Goal: Task Accomplishment & Management: Manage account settings

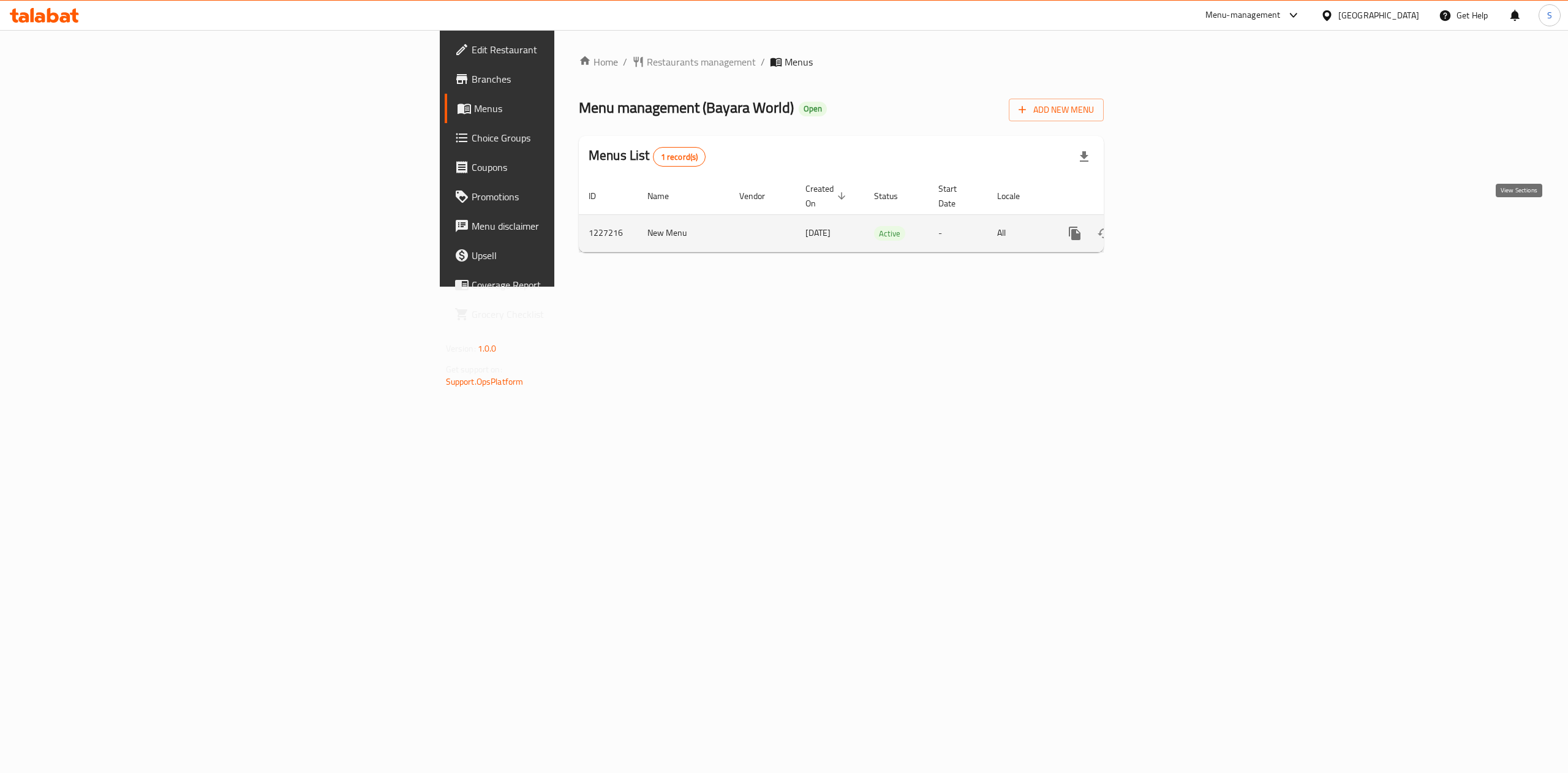
click at [1171, 226] on icon "enhanced table" at bounding box center [1163, 233] width 15 height 15
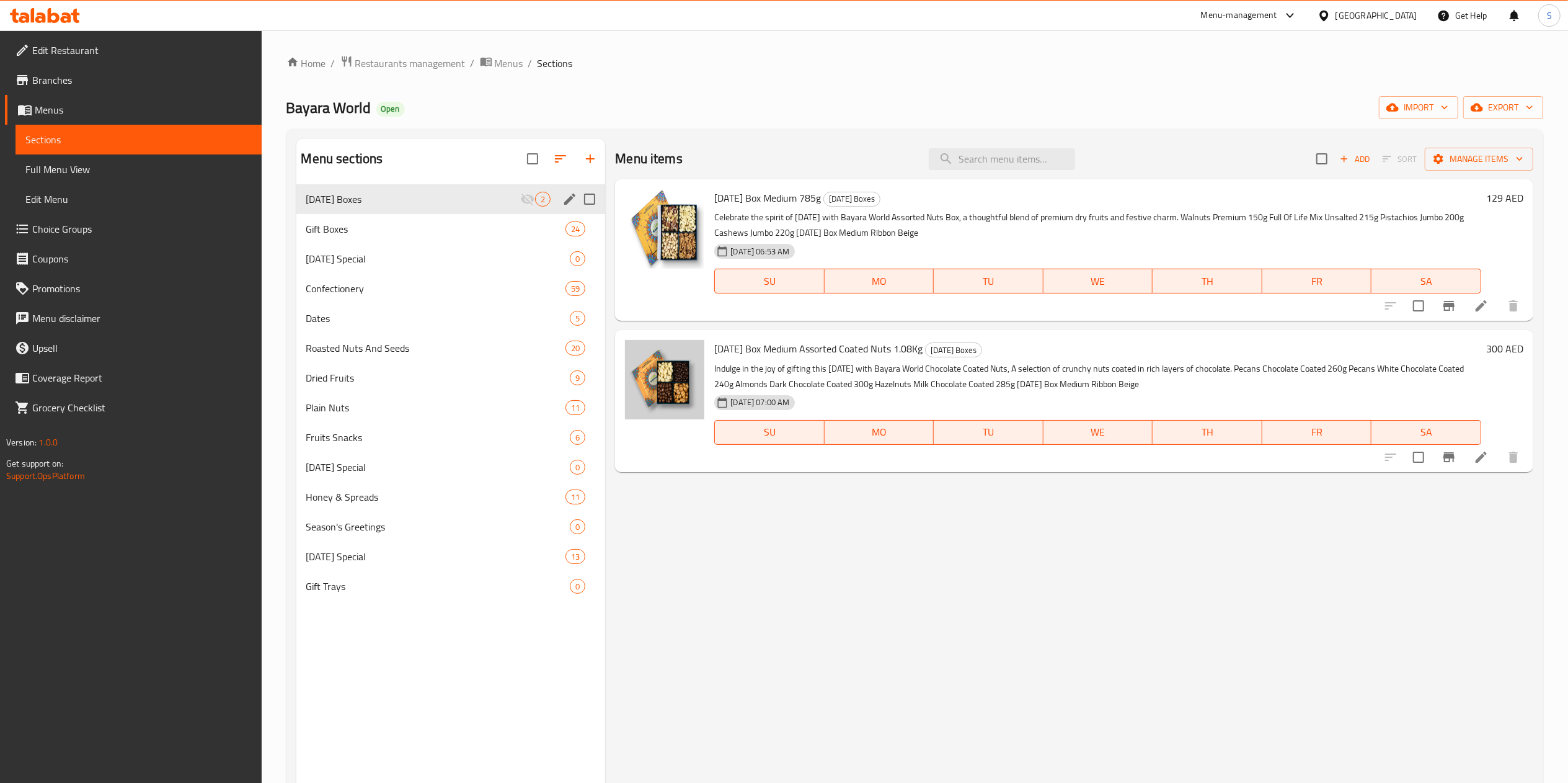
click at [531, 208] on div "[DATE] Boxes 2" at bounding box center [451, 199] width 309 height 30
click at [587, 203] on input "Menu sections" at bounding box center [590, 199] width 26 height 26
checkbox input "true"
click at [531, 159] on icon "button" at bounding box center [531, 158] width 15 height 15
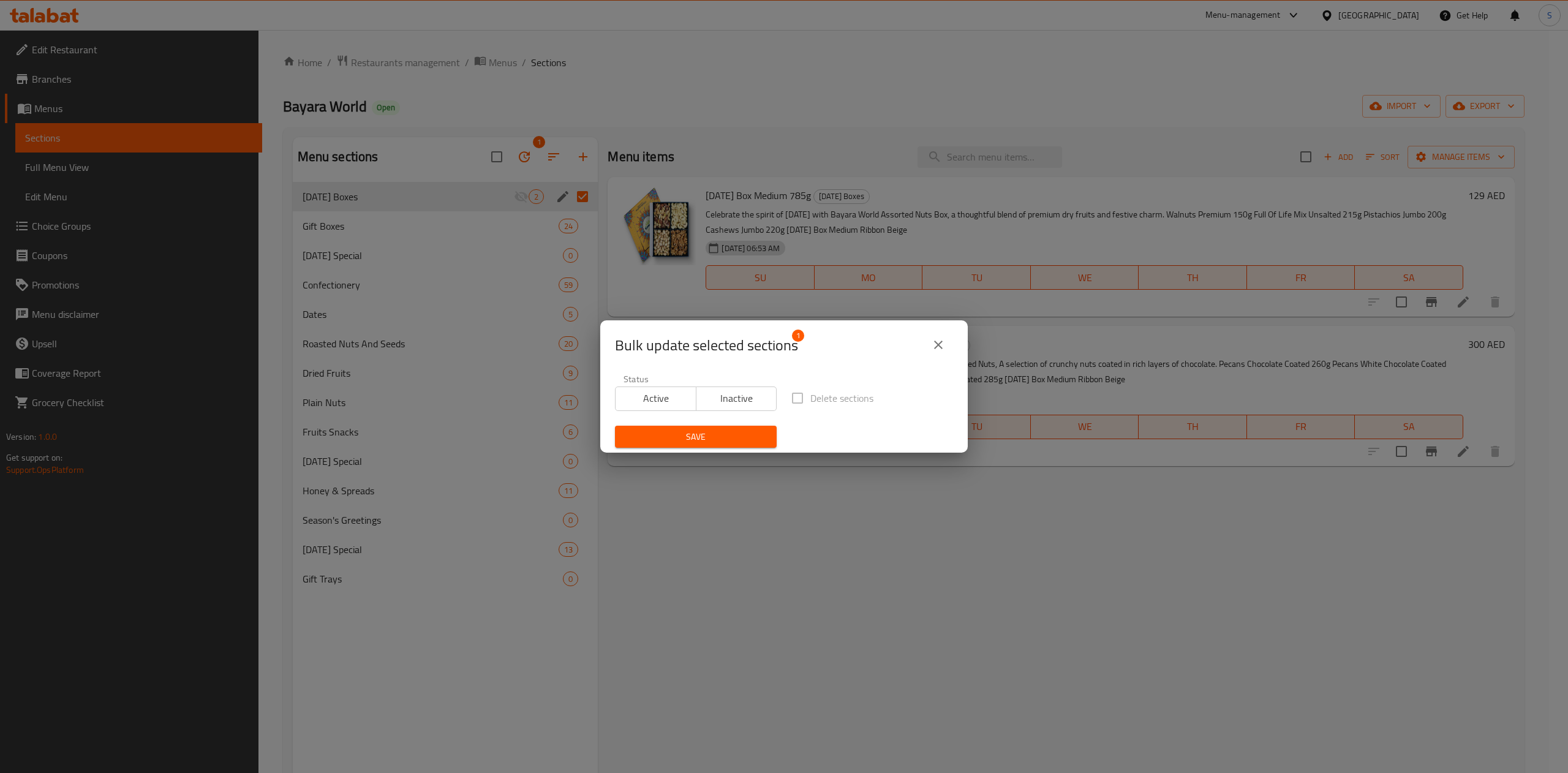
click at [664, 408] on button "Active" at bounding box center [655, 399] width 82 height 24
click at [696, 436] on span "Save" at bounding box center [695, 437] width 142 height 15
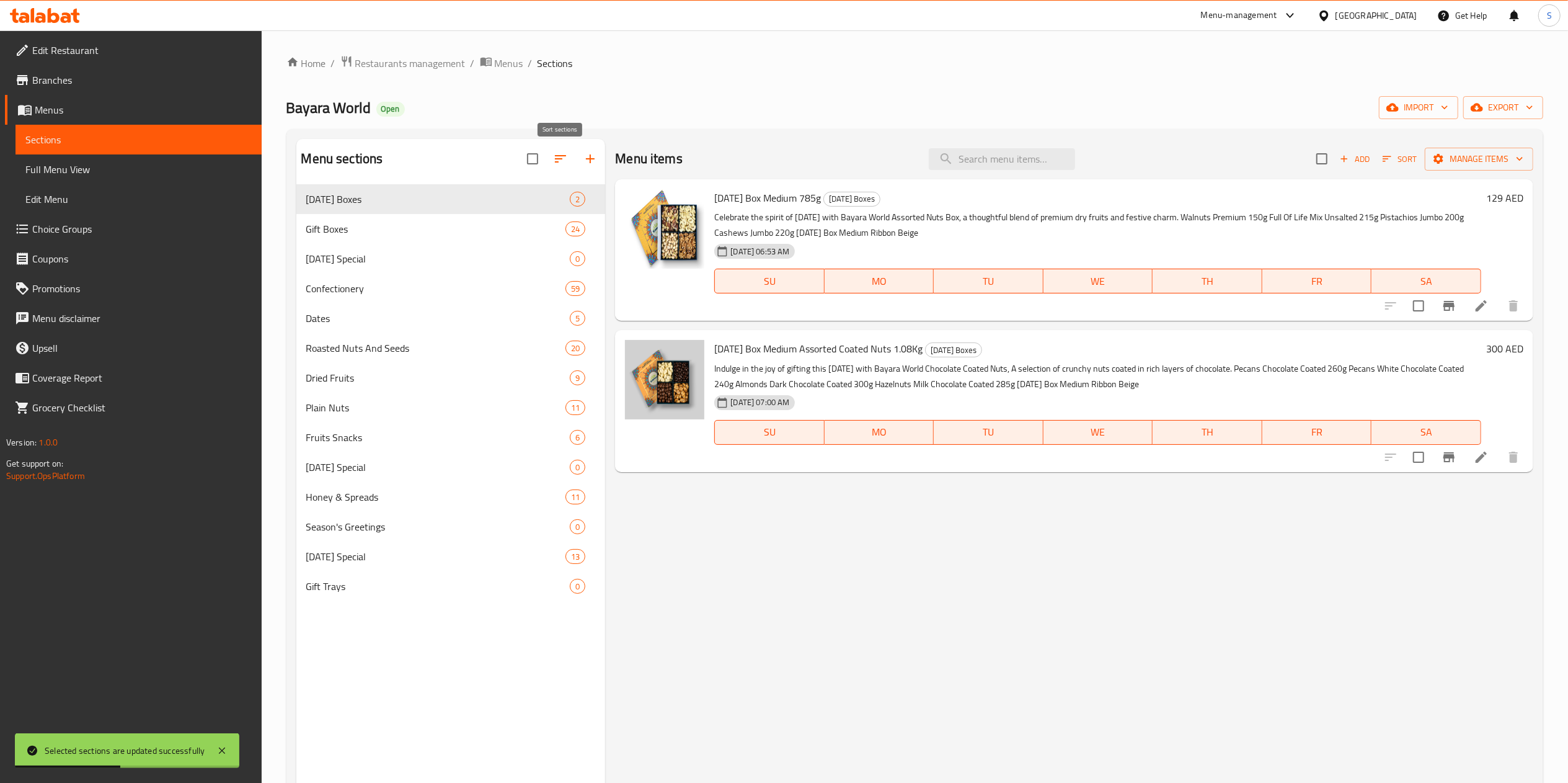
click at [554, 164] on icon "button" at bounding box center [560, 158] width 15 height 15
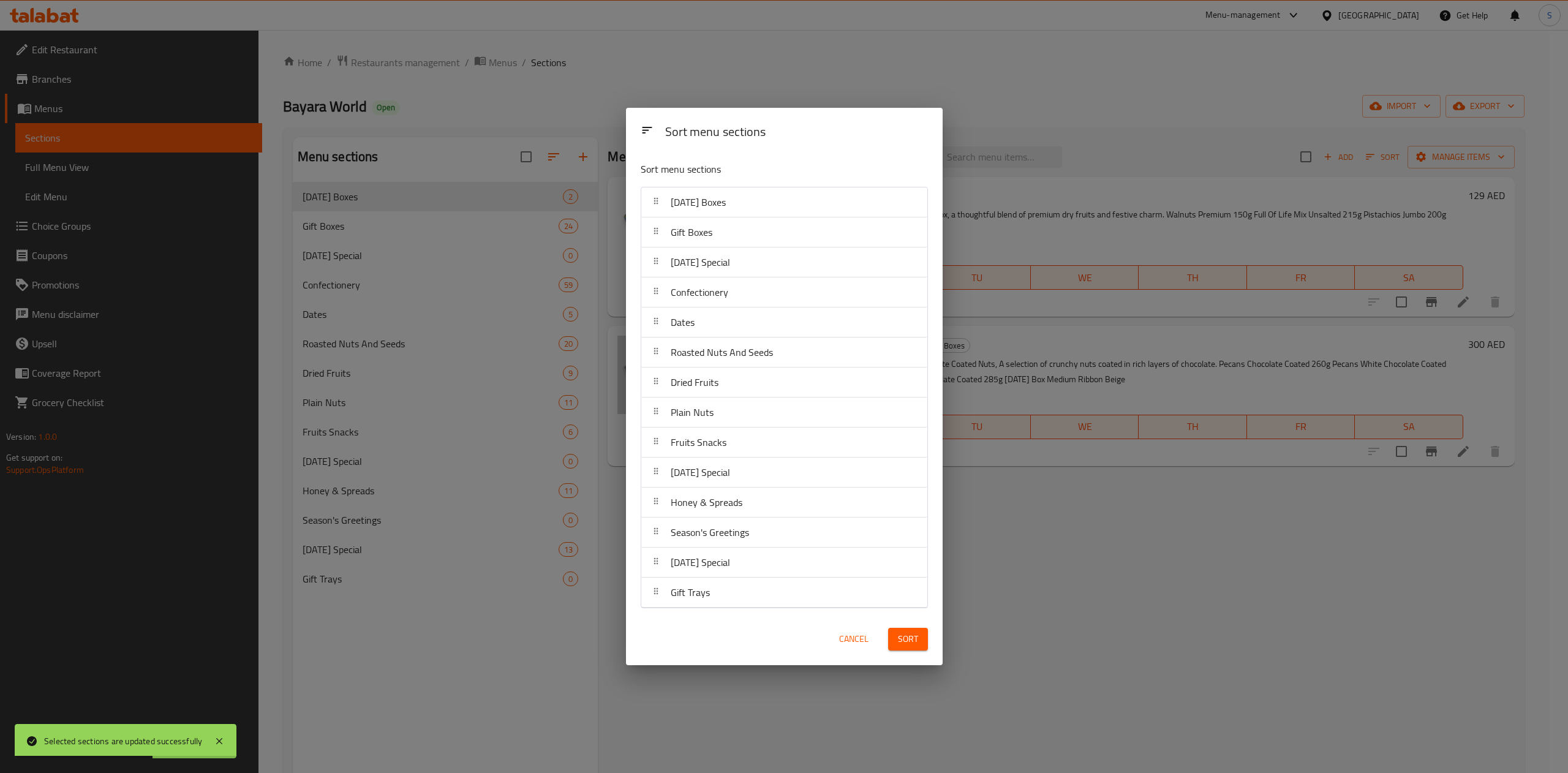
click at [338, 325] on div "Sort menu sections Sort menu sections [DATE] Boxes Gift Boxes [DATE] Special Co…" at bounding box center [784, 386] width 1568 height 773
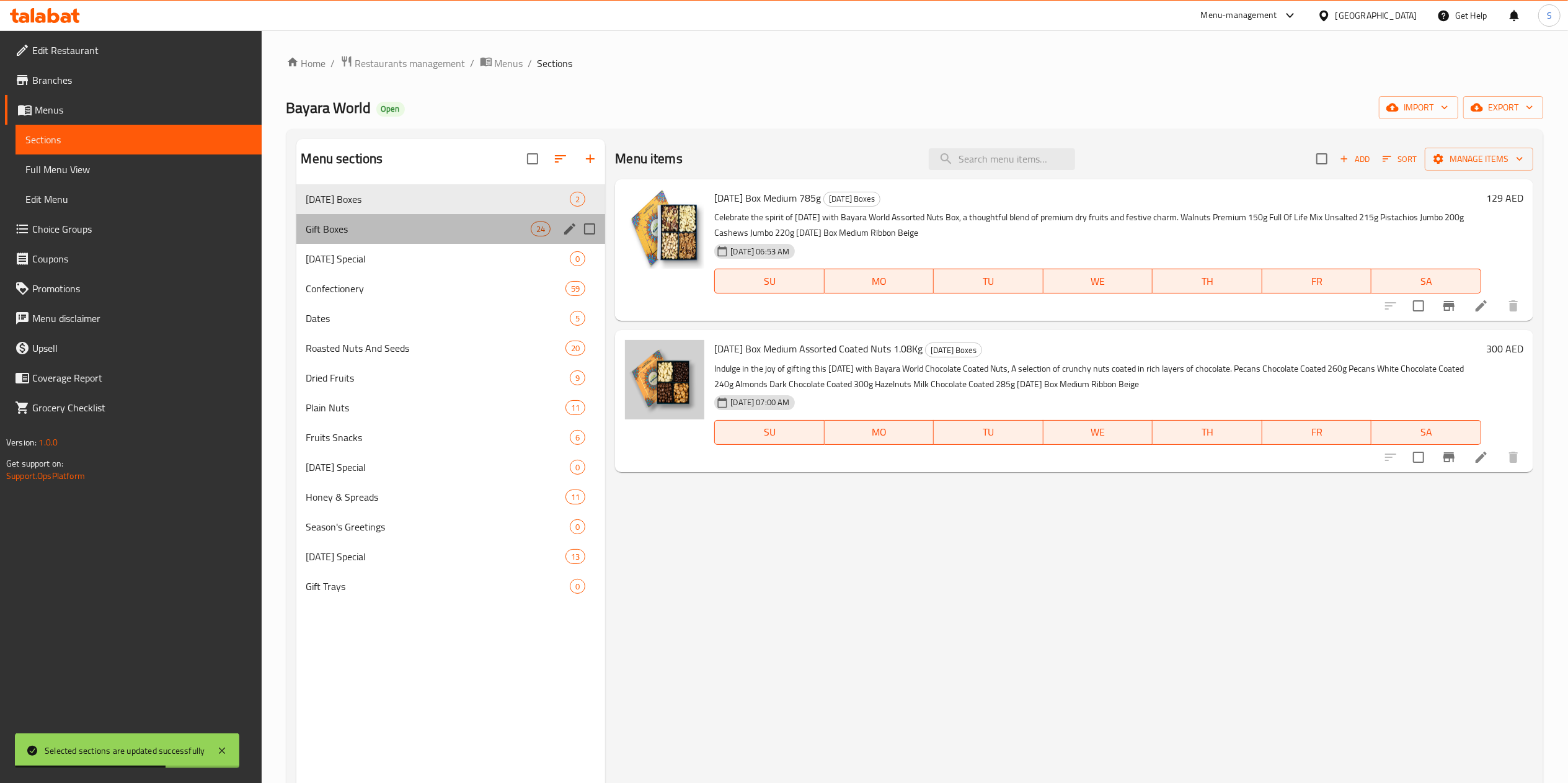
click at [333, 216] on div "Gift Boxes 24" at bounding box center [451, 229] width 309 height 30
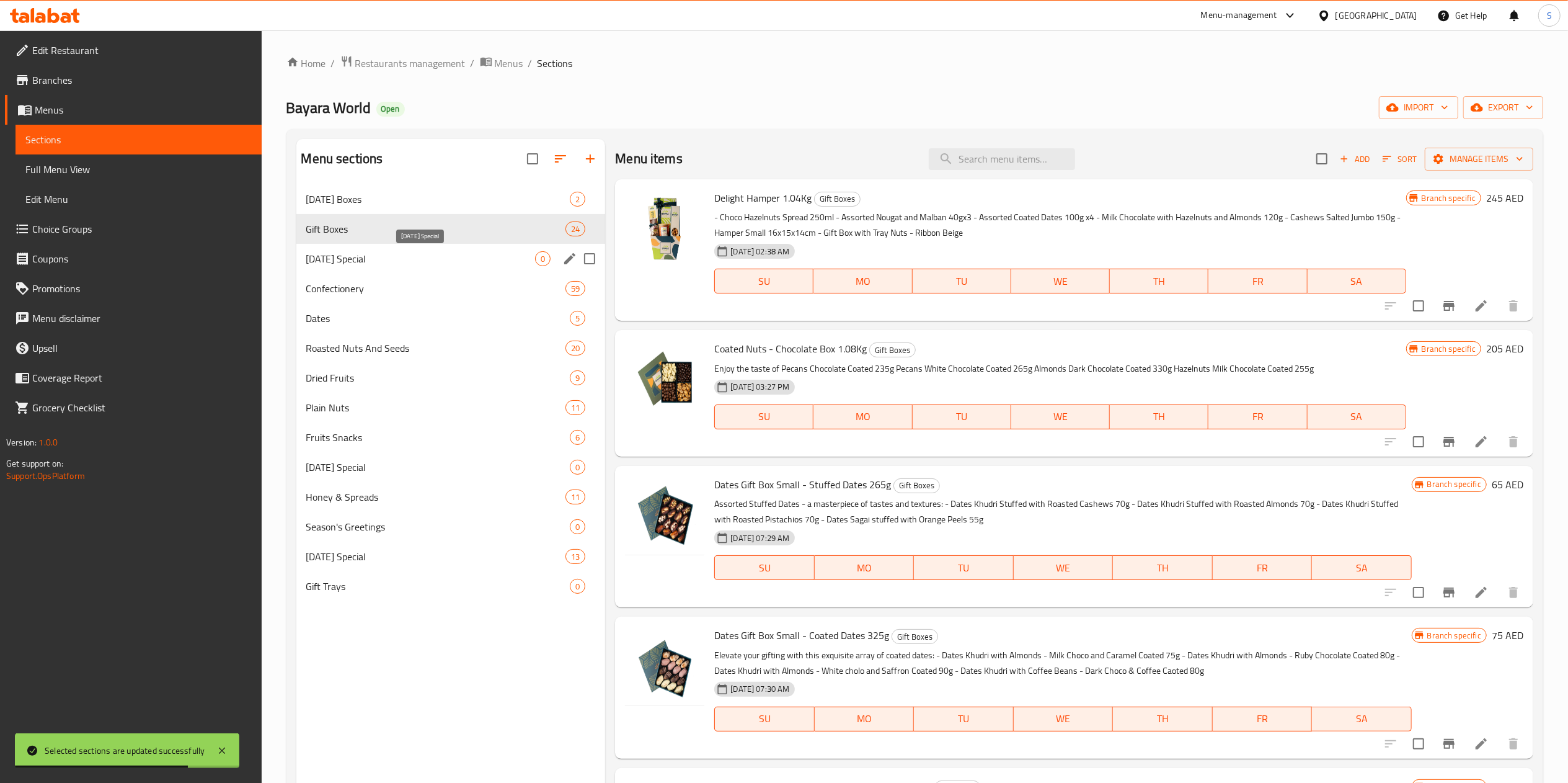
click at [333, 264] on span "[DATE] Special" at bounding box center [421, 259] width 229 height 15
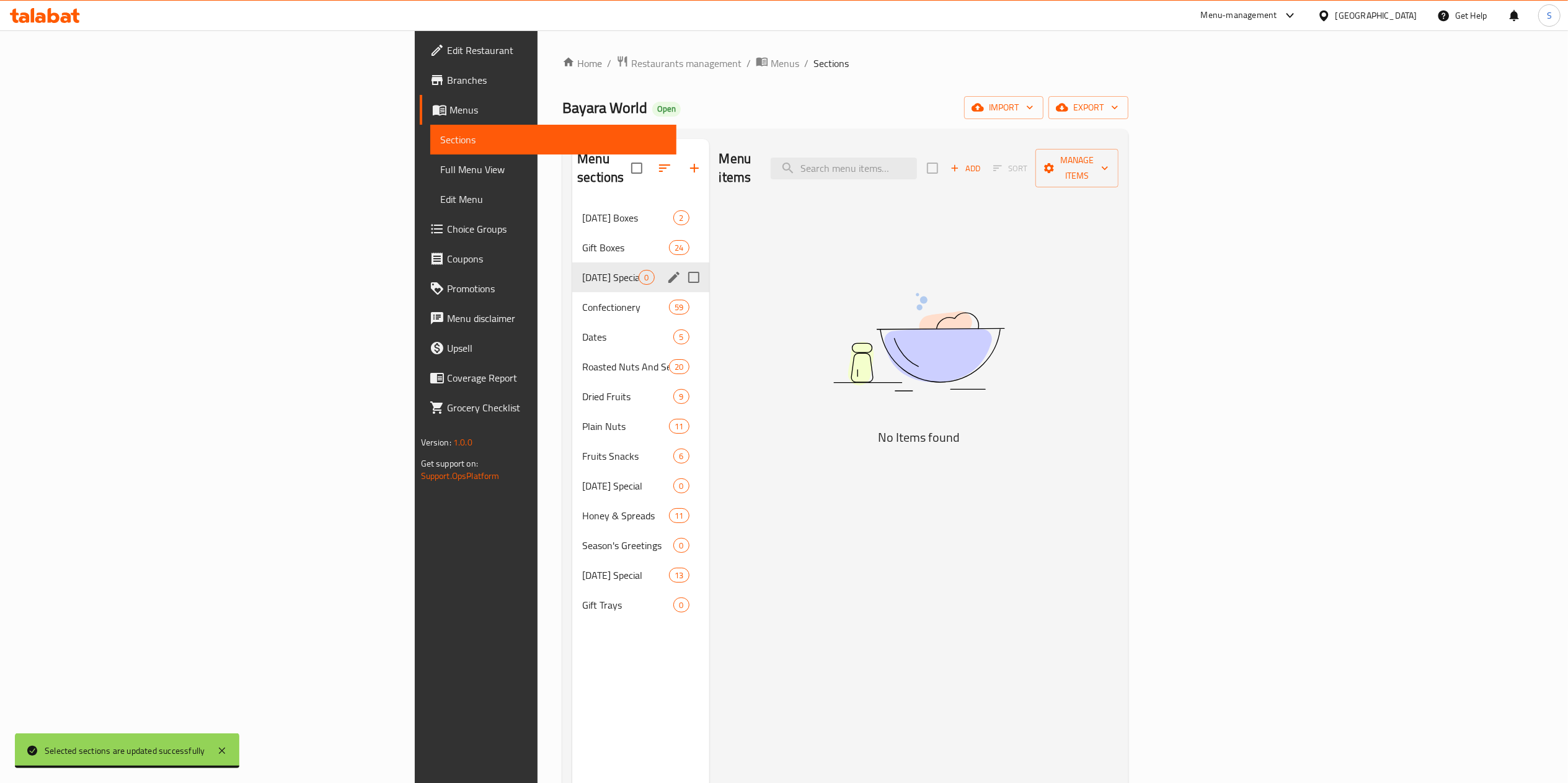
click at [681, 264] on input "Menu sections" at bounding box center [694, 278] width 26 height 26
checkbox input "true"
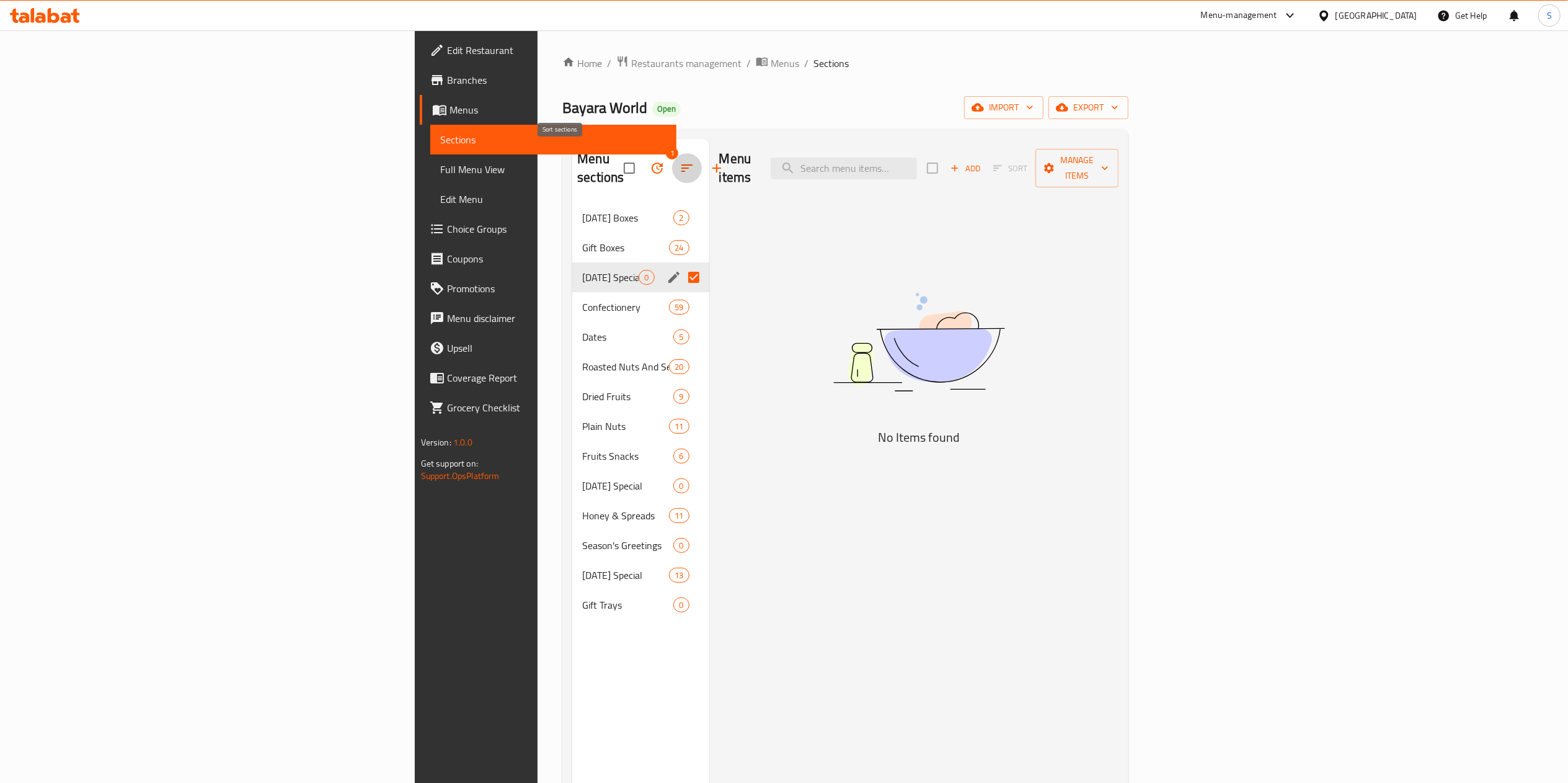
click at [680, 161] on icon "button" at bounding box center [687, 168] width 15 height 15
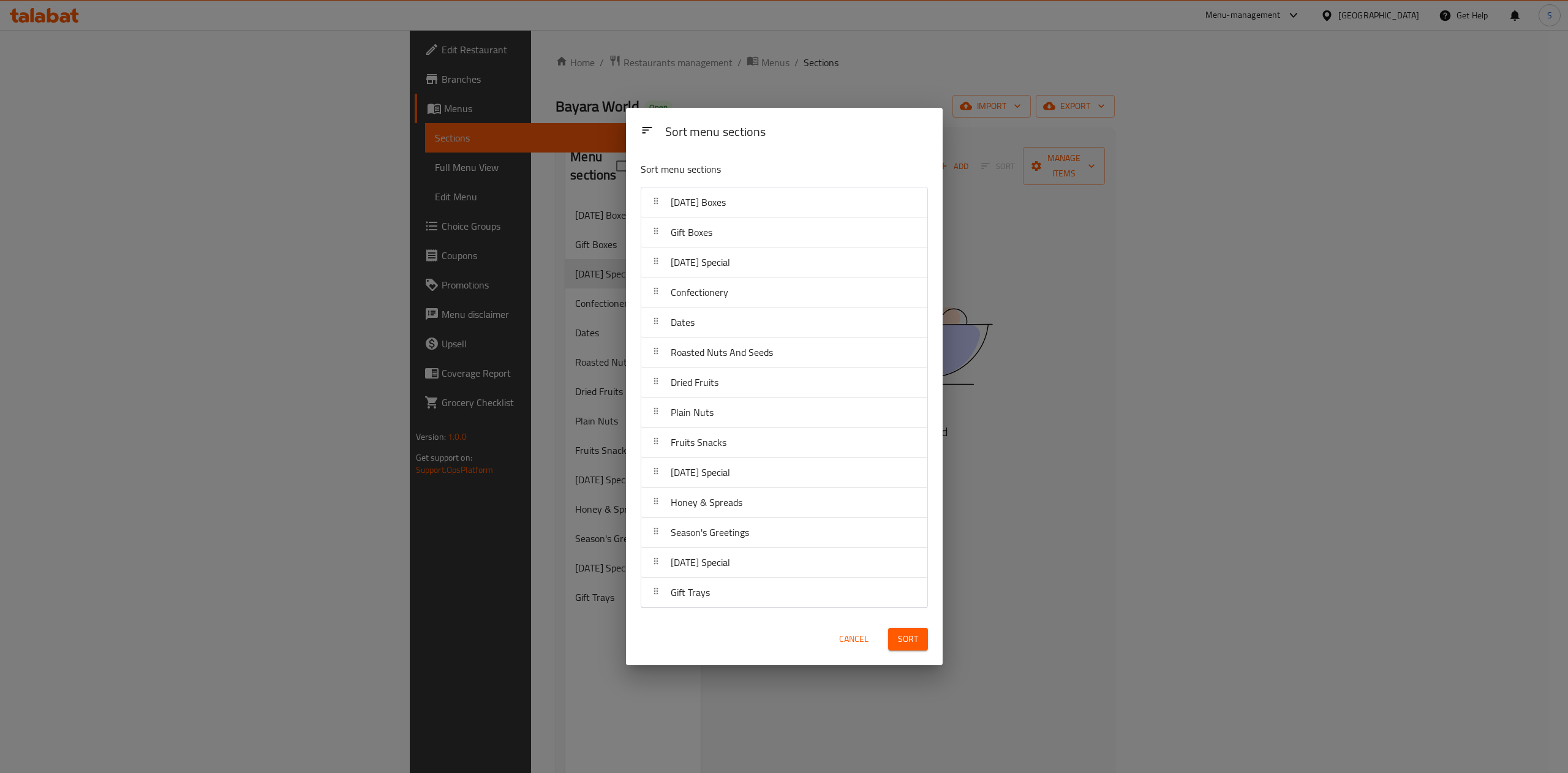
click at [545, 173] on div "Sort menu sections Sort menu sections [DATE] Boxes Gift Boxes [DATE] Special Co…" at bounding box center [784, 386] width 1568 height 773
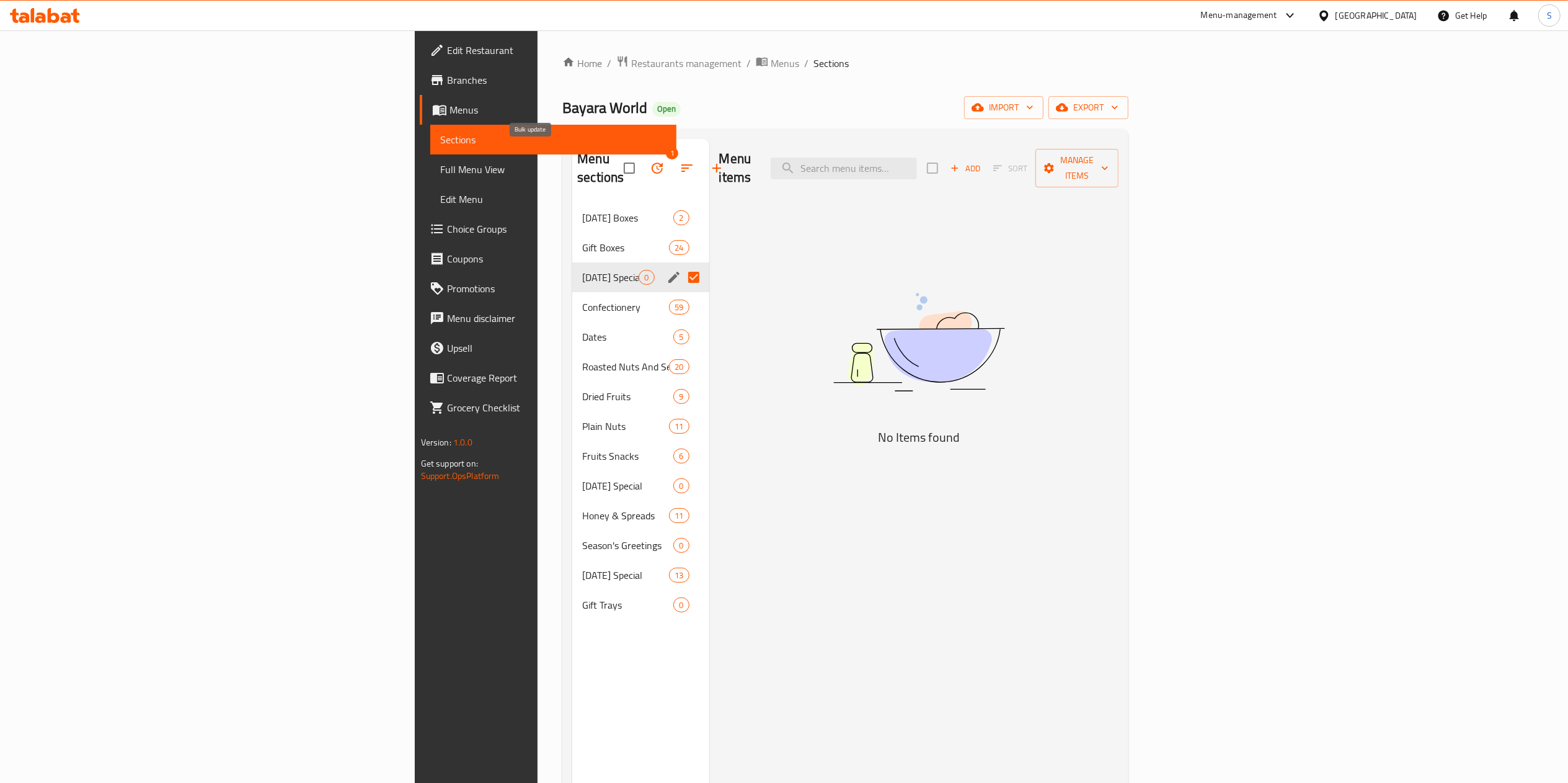
click at [642, 160] on button "button" at bounding box center [657, 168] width 30 height 30
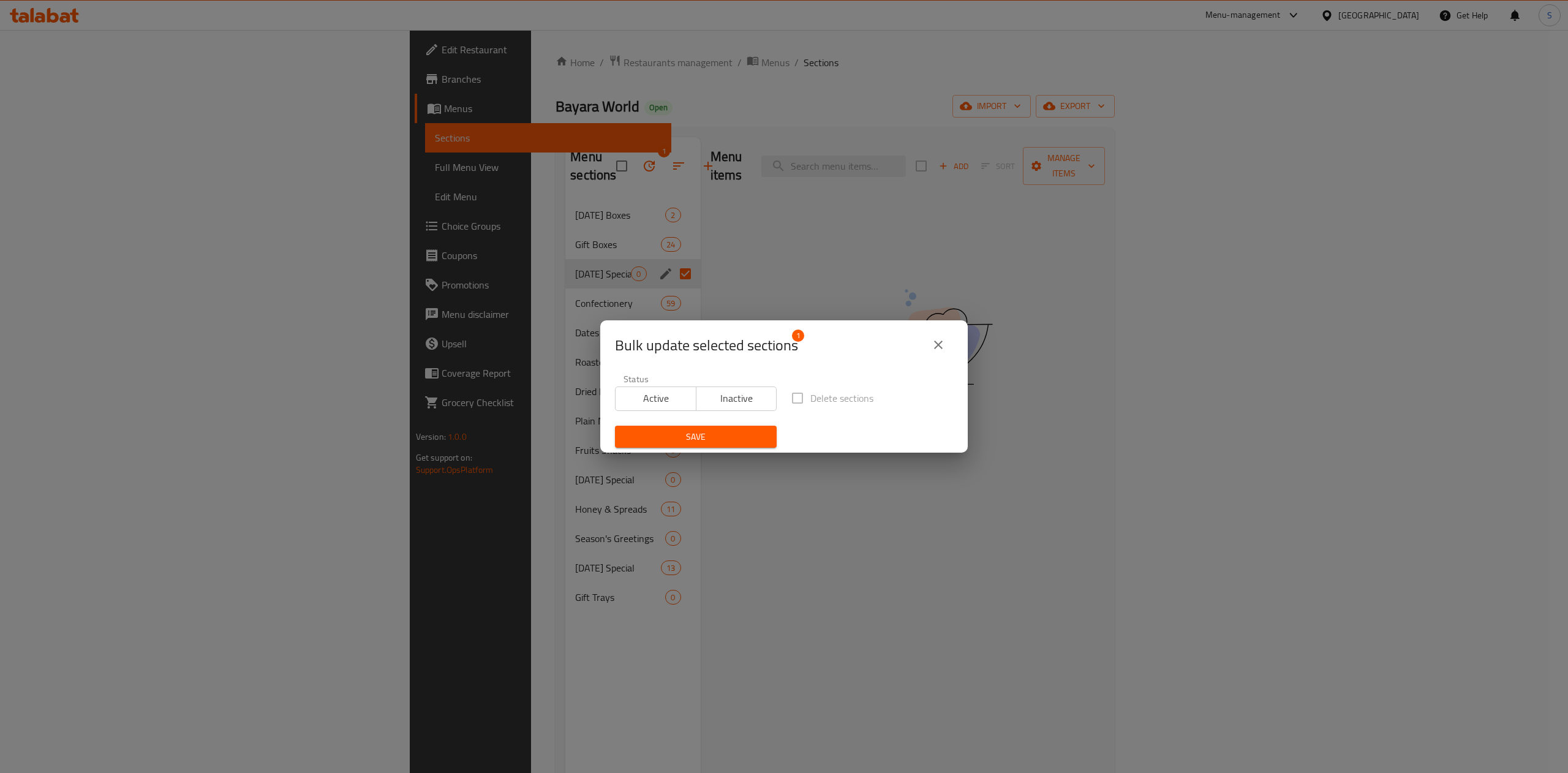
click at [810, 401] on span "Delete sections" at bounding box center [842, 398] width 63 height 15
click at [792, 397] on label "Delete sections" at bounding box center [829, 398] width 89 height 26
click at [752, 397] on span "Inactive" at bounding box center [736, 399] width 71 height 18
click at [716, 436] on span "Save" at bounding box center [695, 437] width 142 height 15
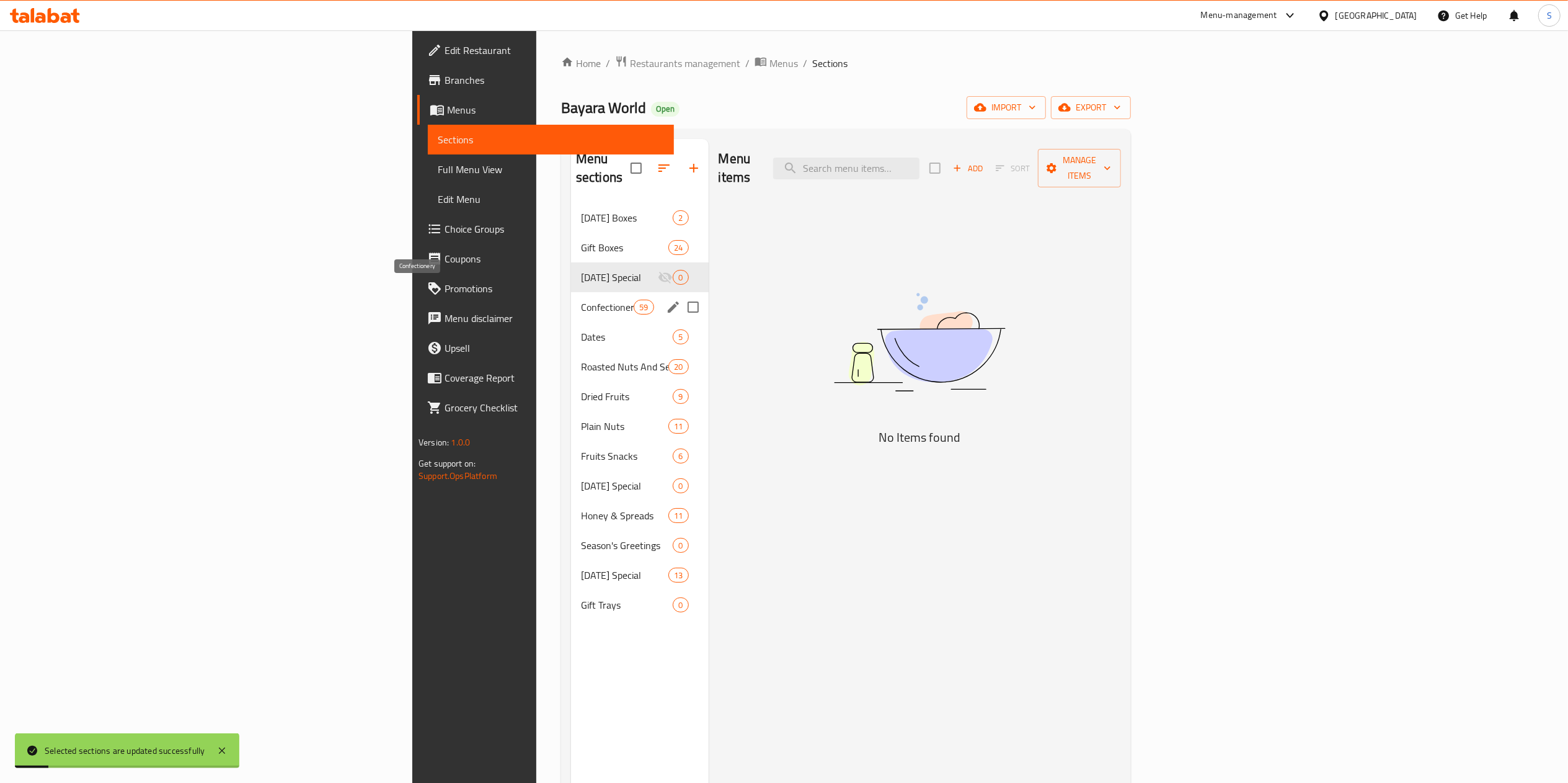
click at [581, 300] on span "Confectionery" at bounding box center [607, 307] width 53 height 15
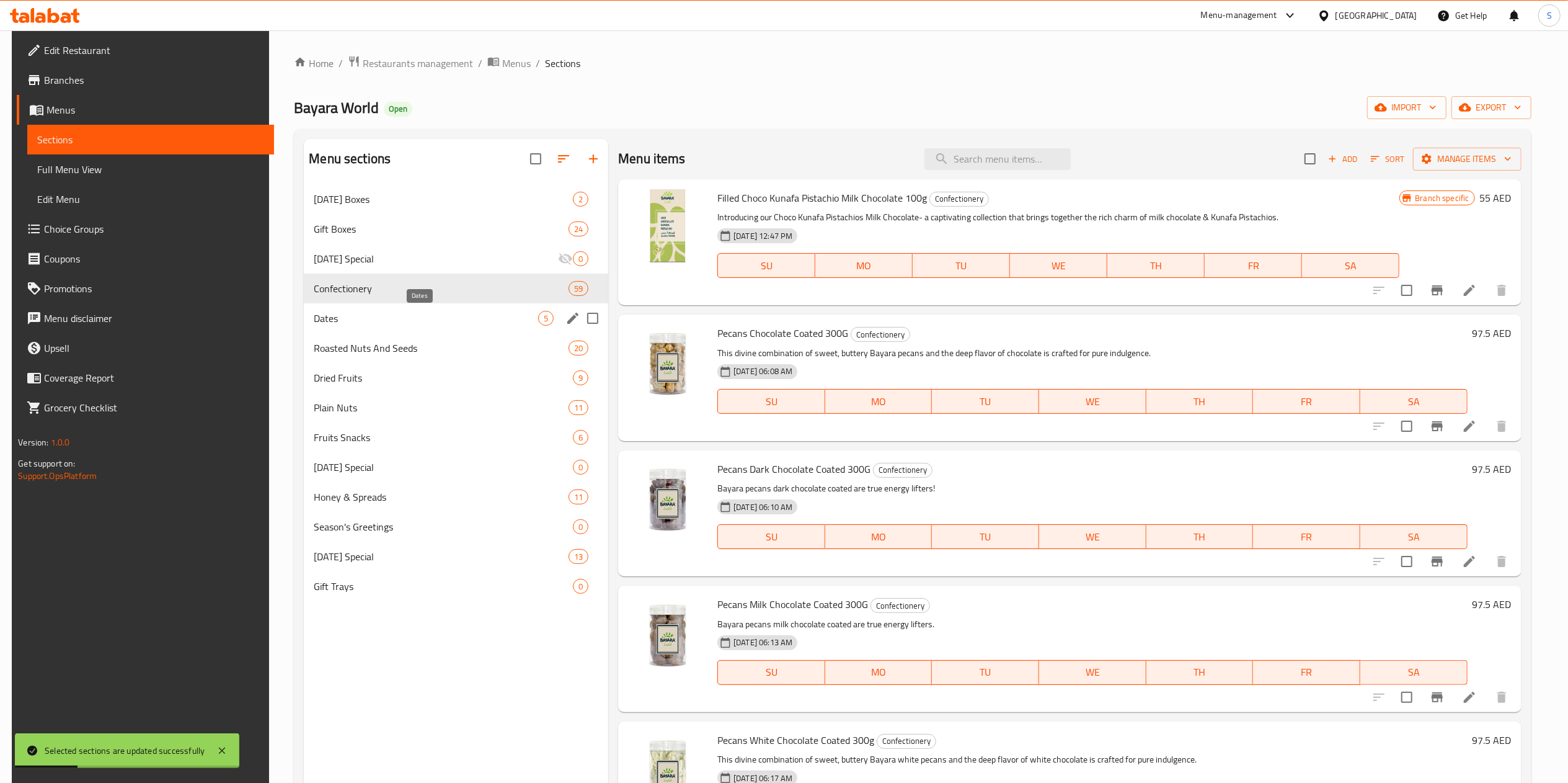
click at [430, 320] on span "Dates" at bounding box center [426, 318] width 225 height 15
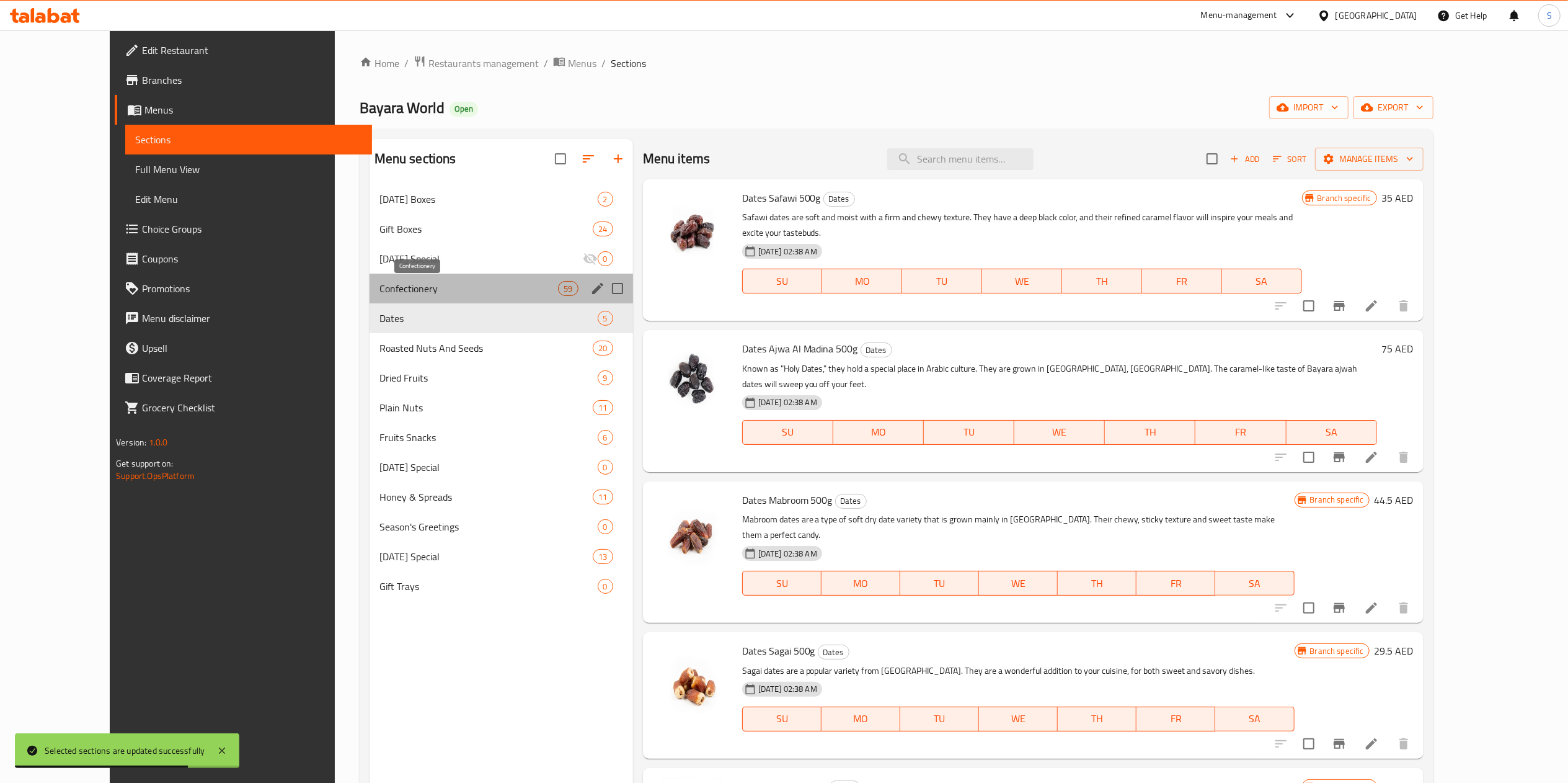
click at [410, 285] on span "Confectionery" at bounding box center [469, 288] width 179 height 15
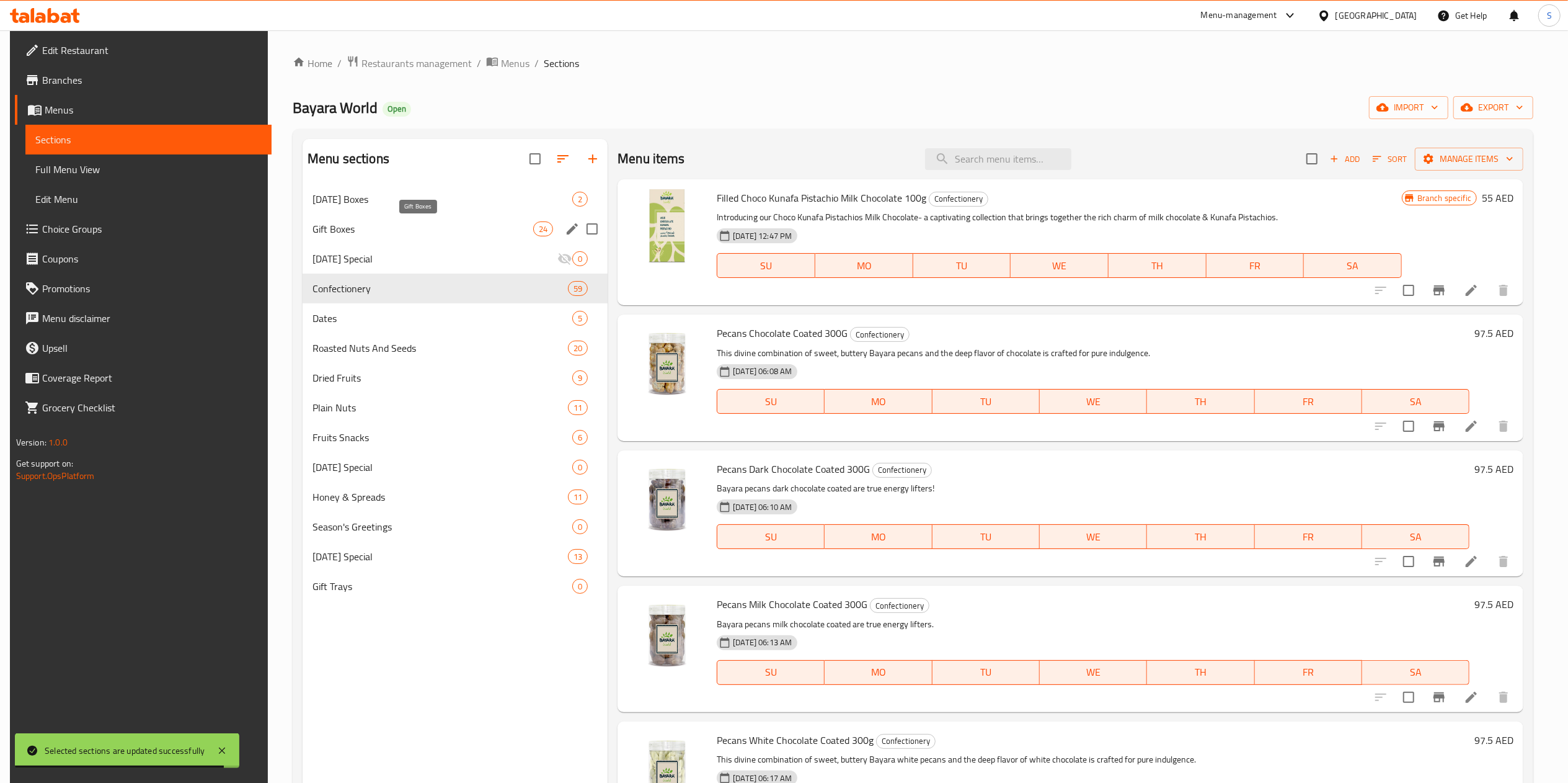
click at [387, 225] on span "Gift Boxes" at bounding box center [423, 229] width 221 height 15
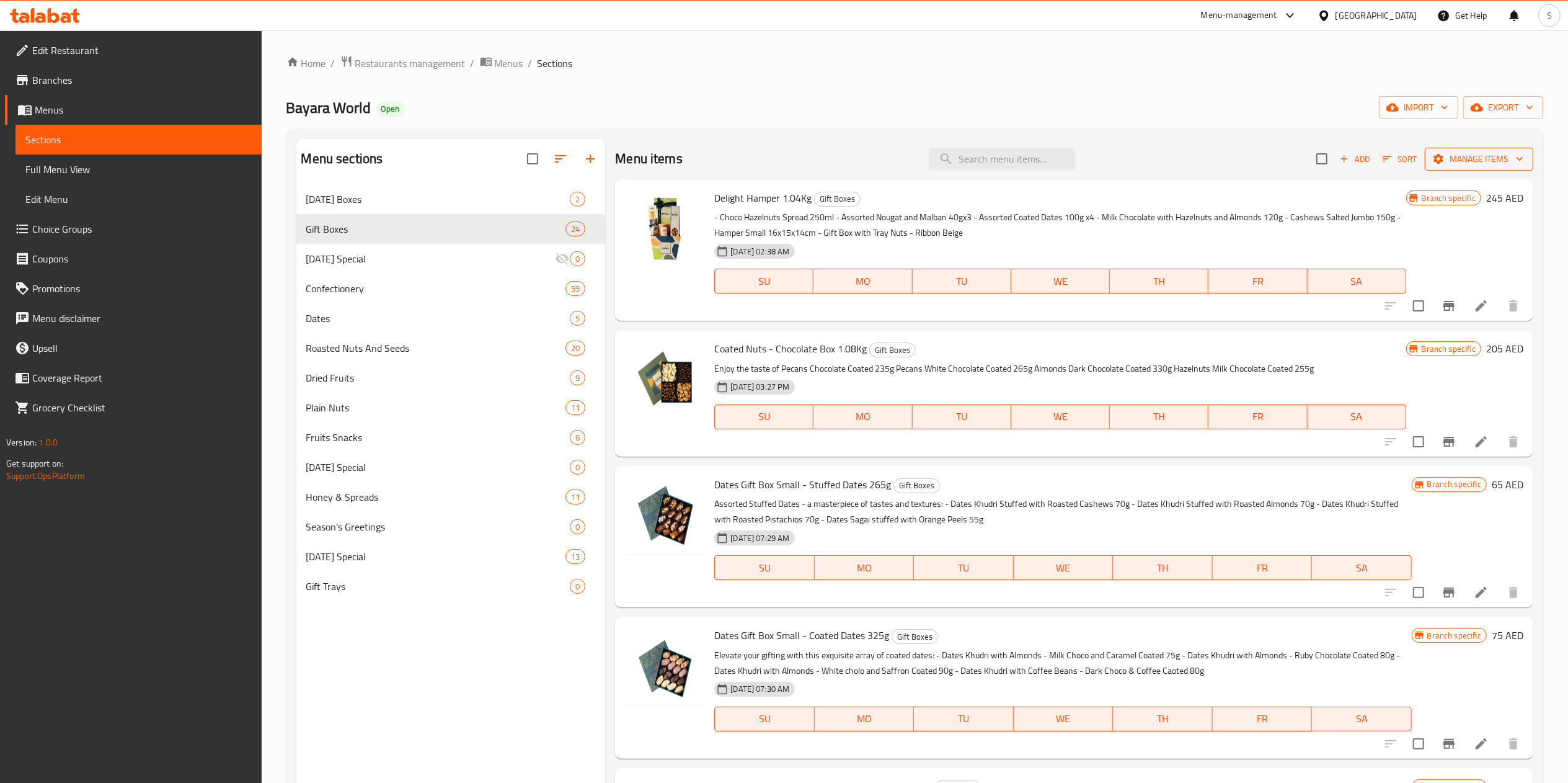
click at [1425, 164] on button "Manage items" at bounding box center [1479, 159] width 109 height 23
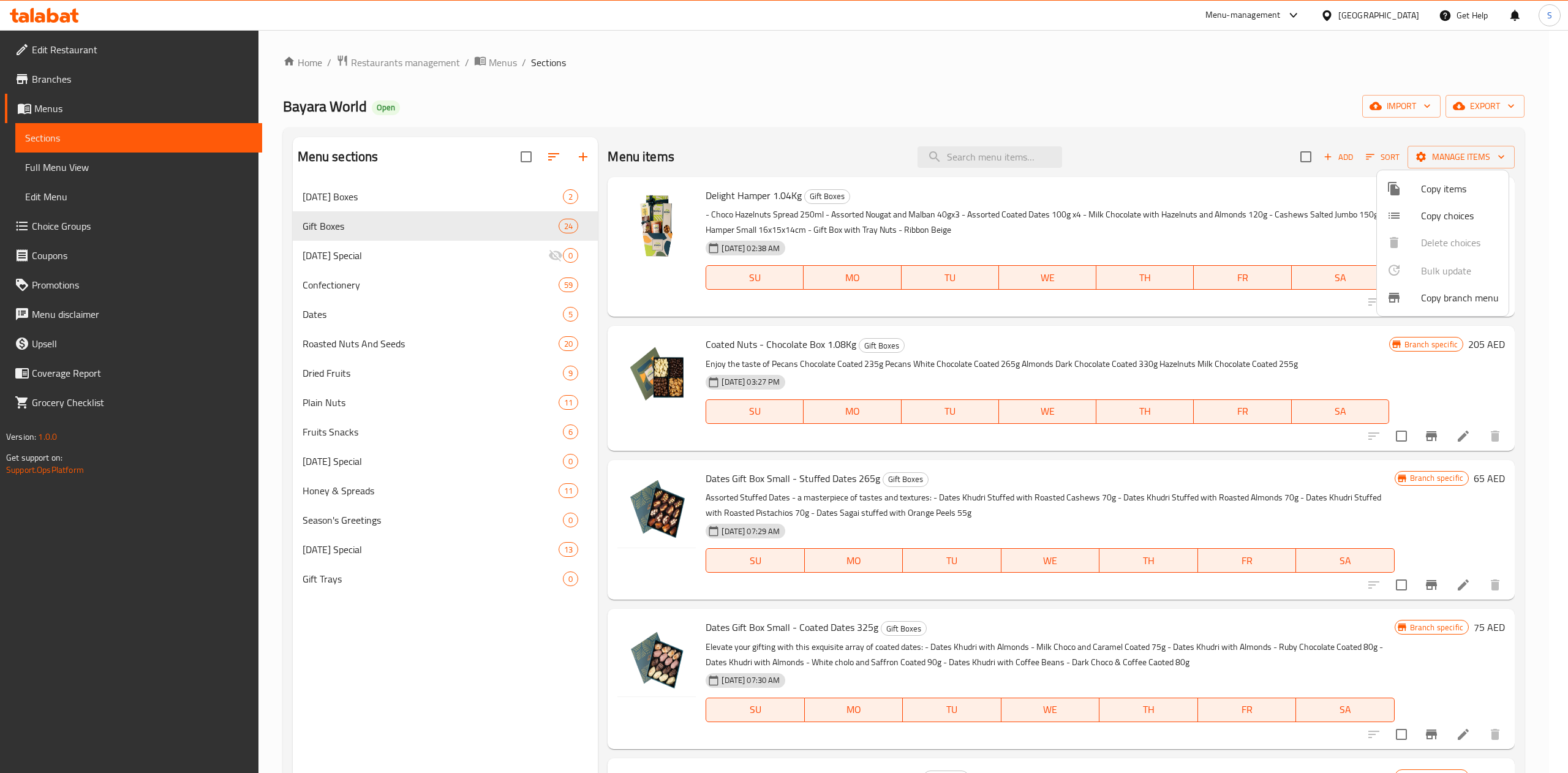
click at [1372, 158] on div at bounding box center [784, 386] width 1568 height 773
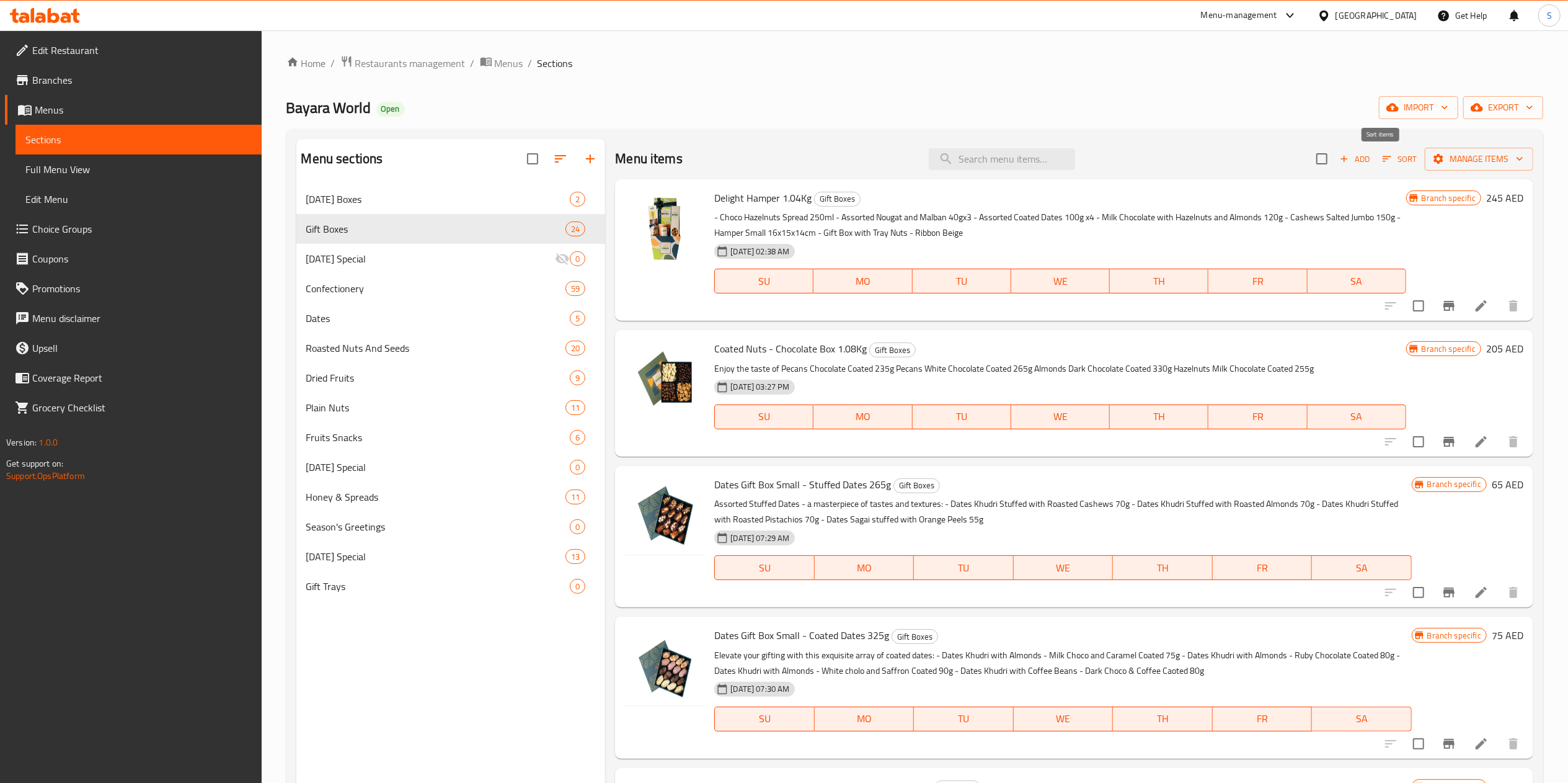
click at [1389, 160] on span "Sort" at bounding box center [1399, 159] width 34 height 14
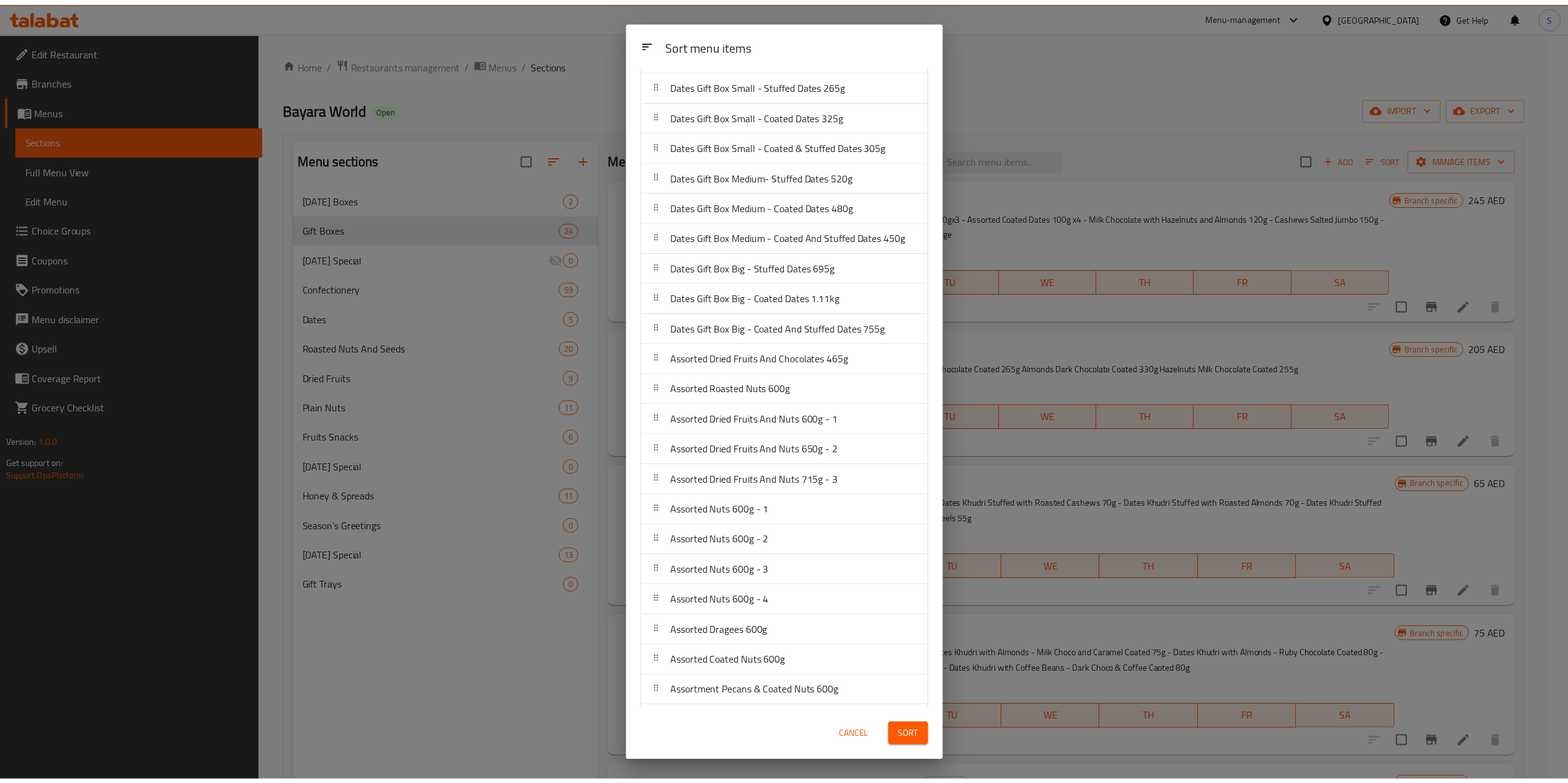
scroll to position [130, 0]
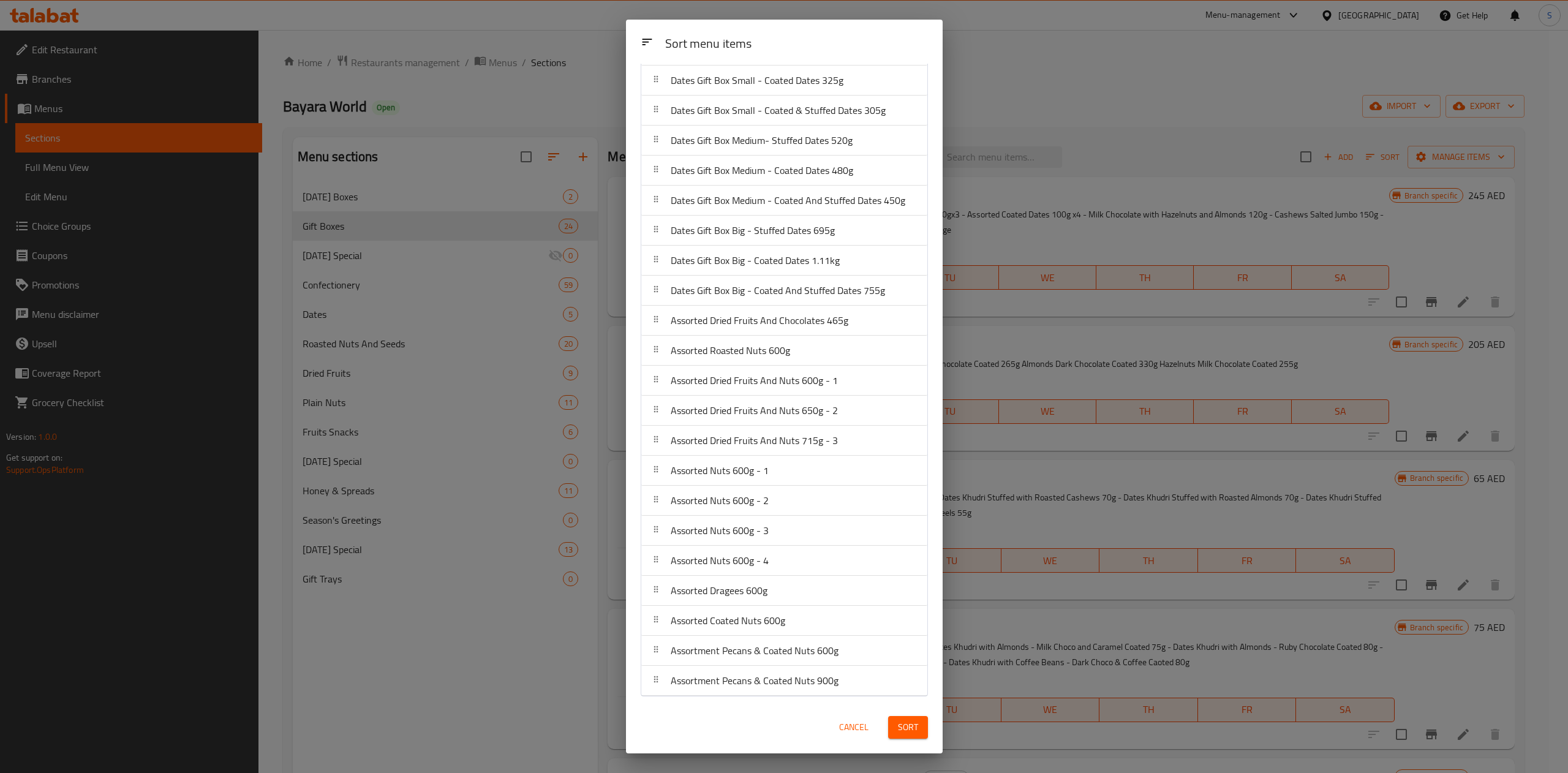
click at [1064, 568] on div "Sort menu items Sort menu items Delight Hamper 1.04Kg Coated Nuts - Chocolate B…" at bounding box center [784, 386] width 1568 height 773
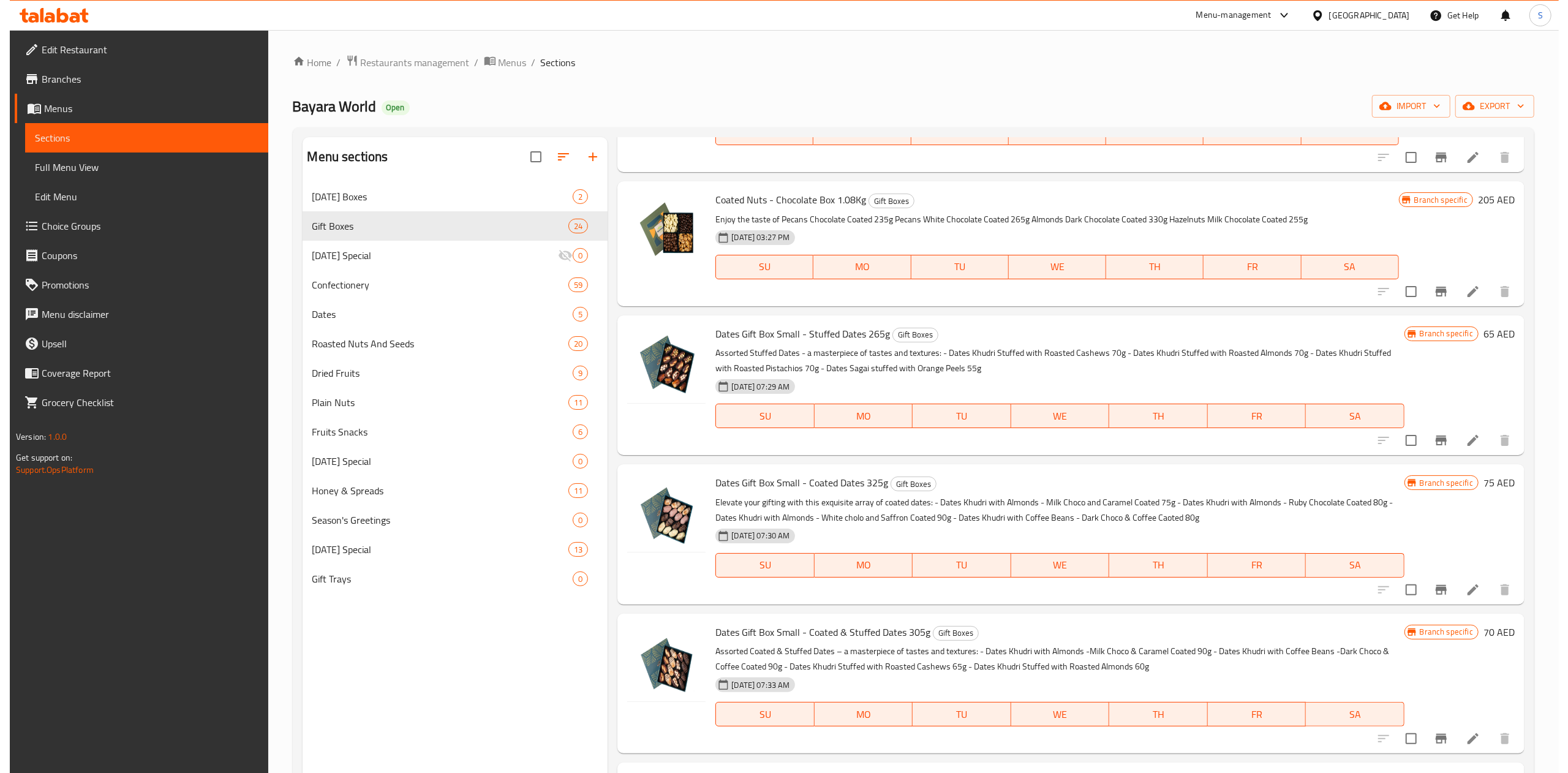
scroll to position [0, 0]
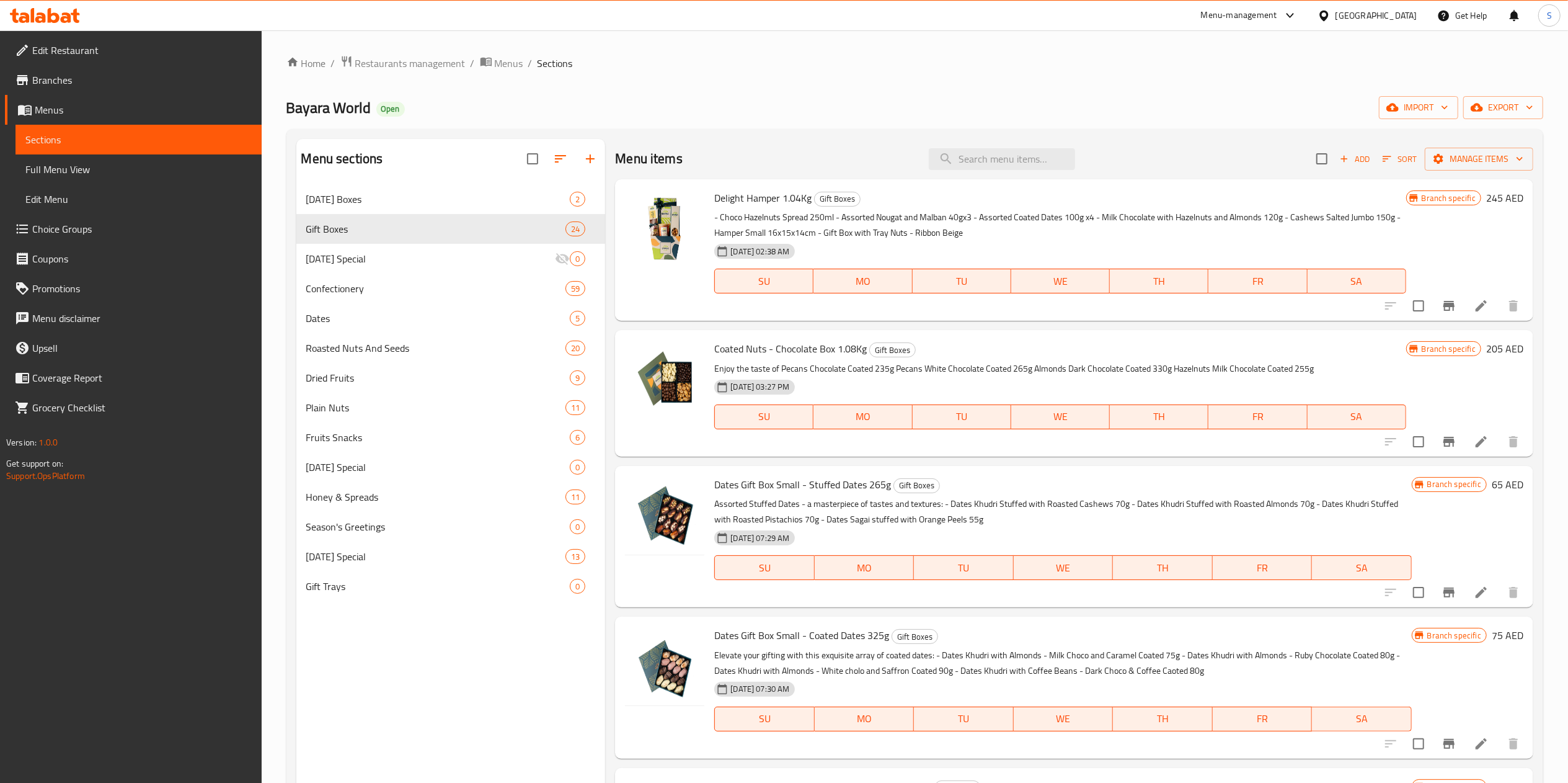
click at [1392, 152] on span "Sort" at bounding box center [1399, 159] width 34 height 14
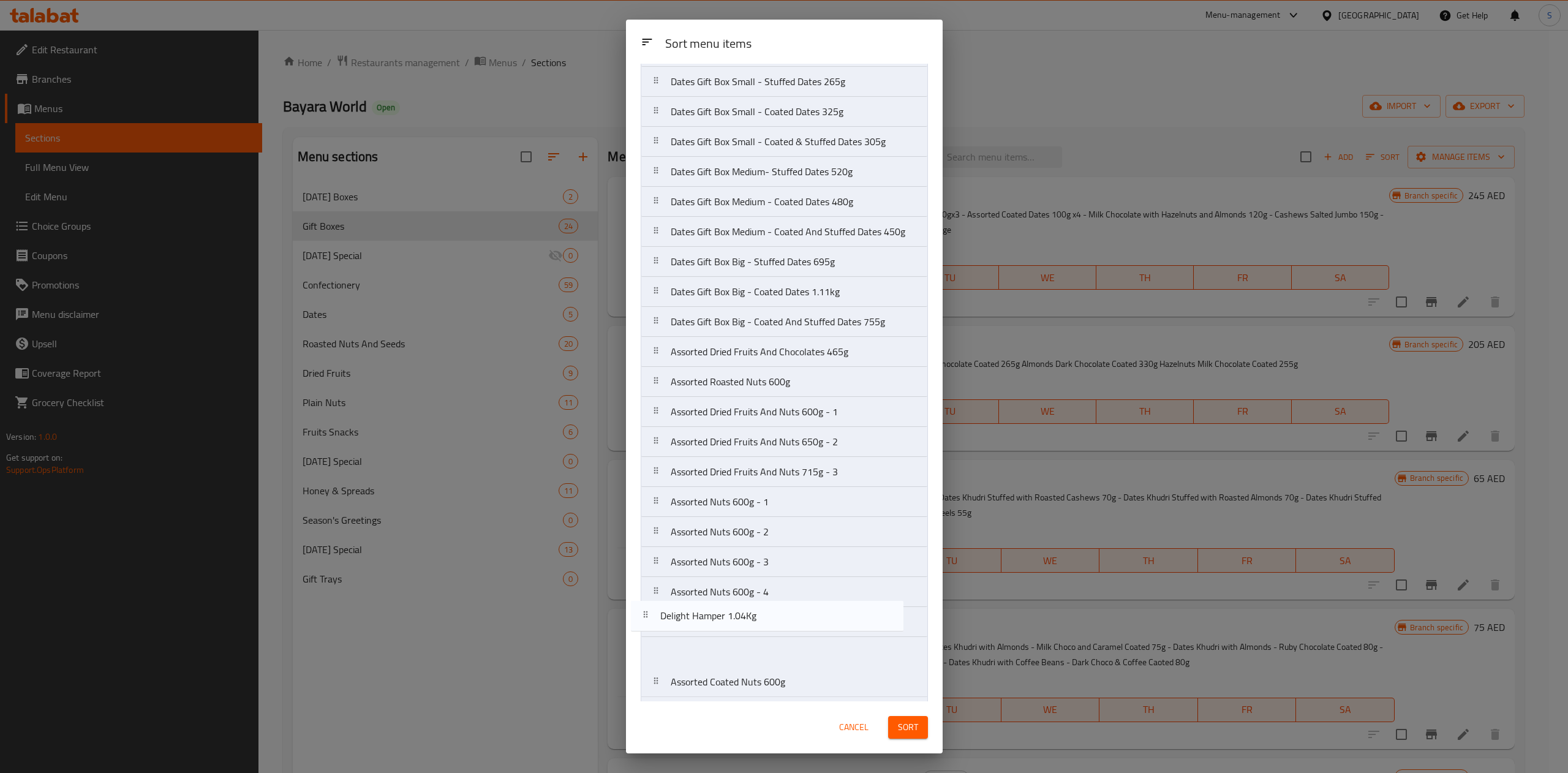
scroll to position [129, 0]
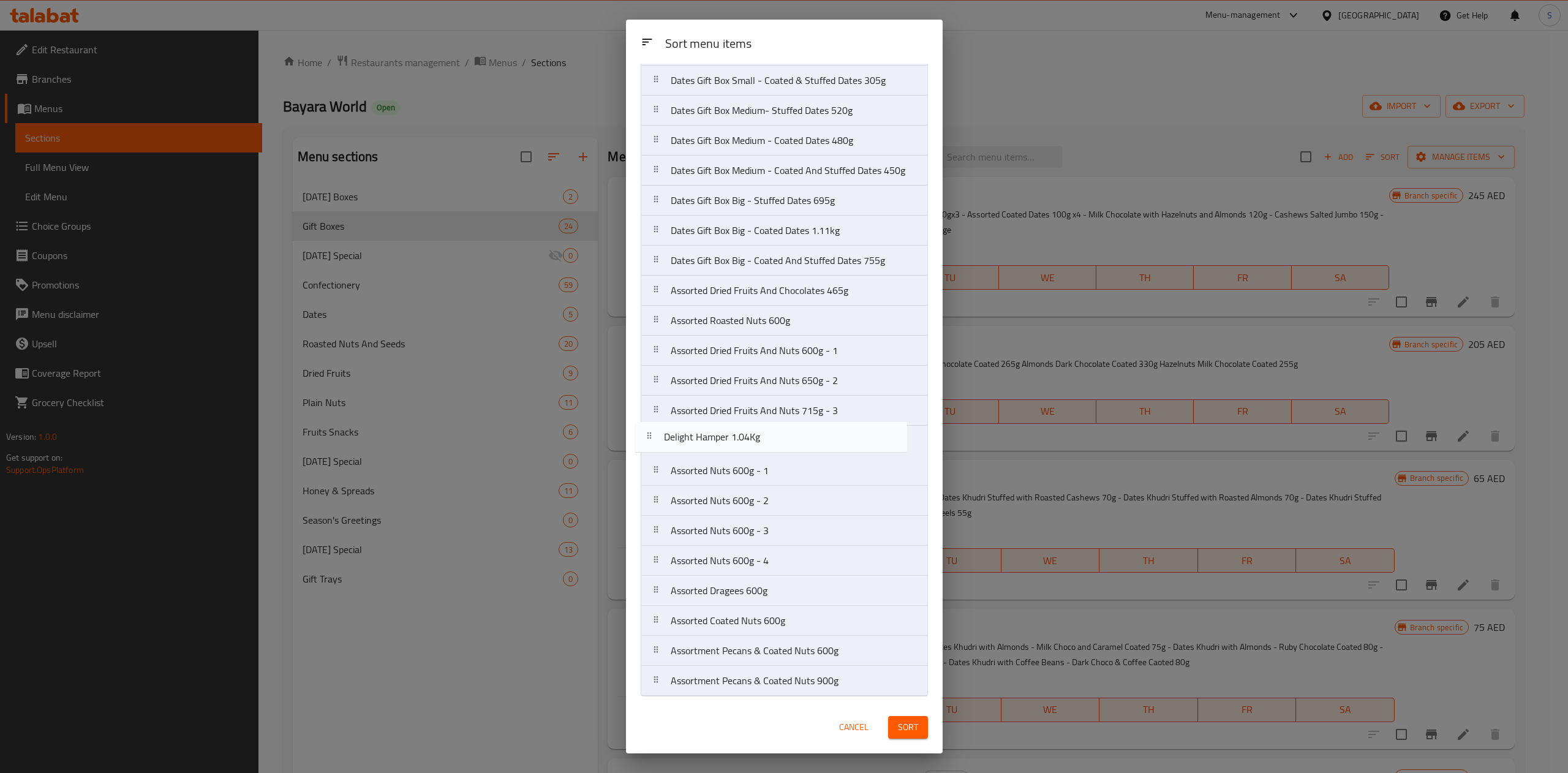
drag, startPoint x: 758, startPoint y: 118, endPoint x: 758, endPoint y: 441, distance: 323.0
click at [758, 441] on nav "Delight Hamper 1.04Kg Coated Nuts - Chocolate Box 1.08Kg Dates Gift Box Small -…" at bounding box center [784, 336] width 287 height 722
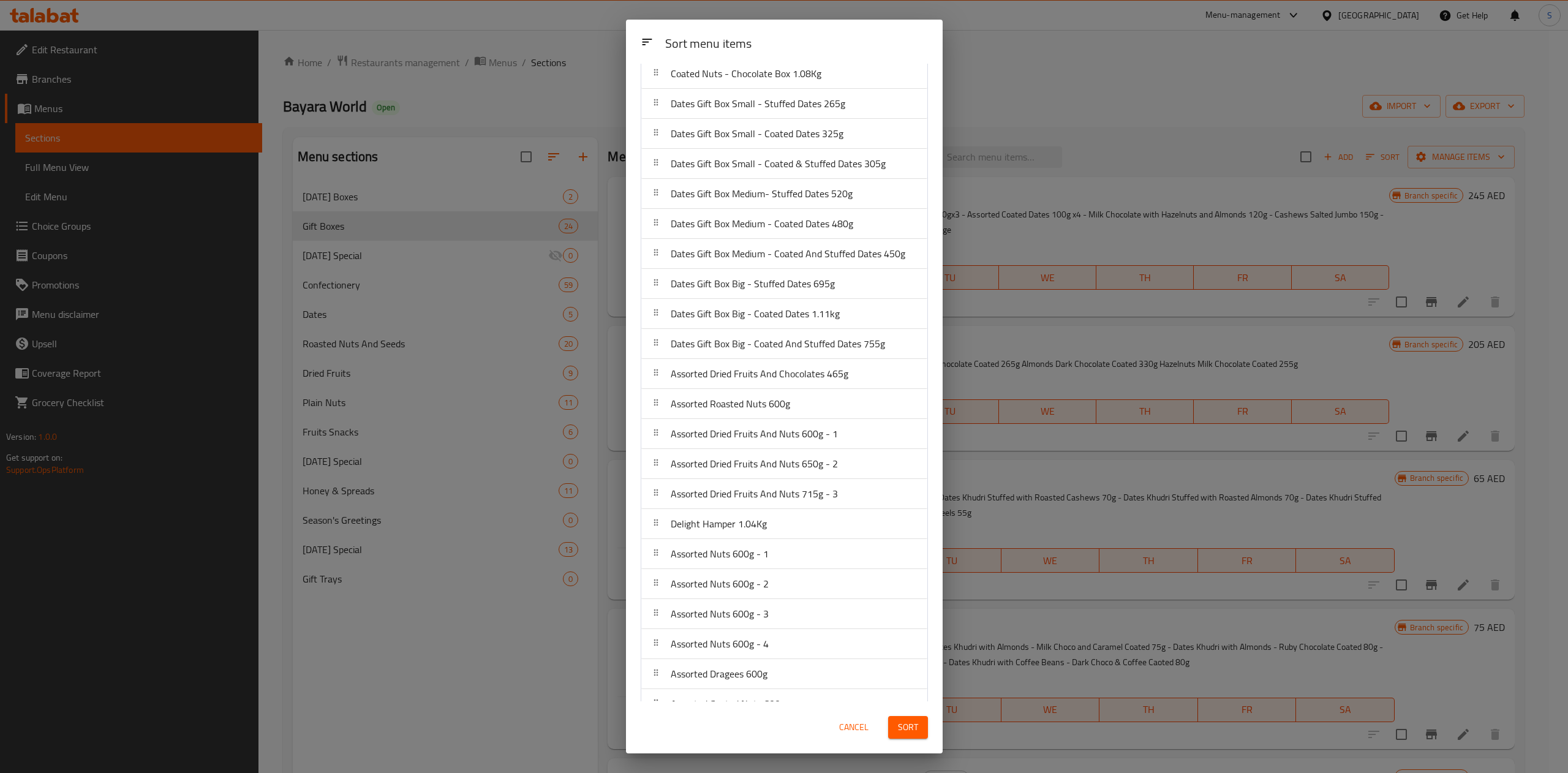
scroll to position [0, 0]
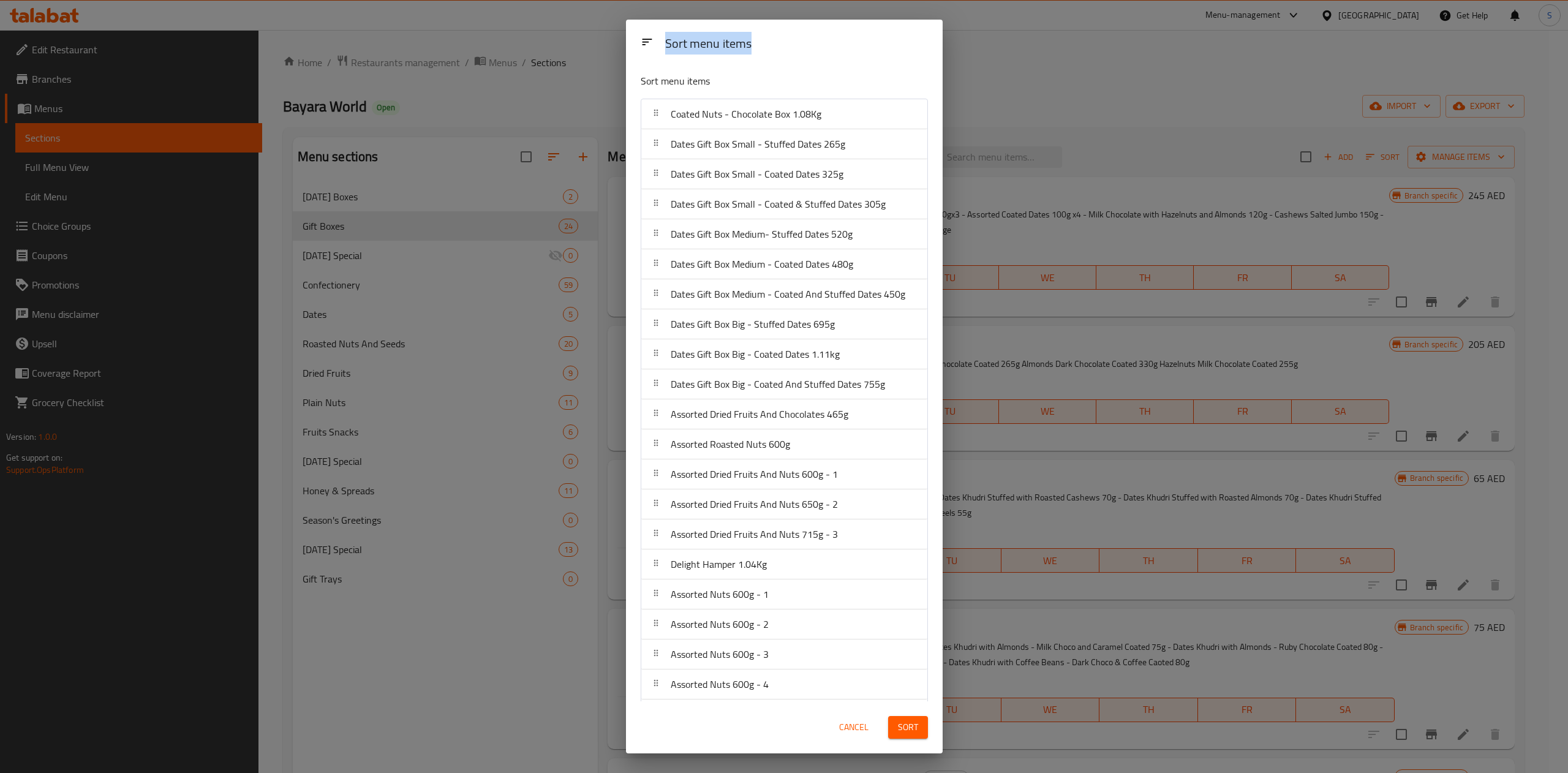
drag, startPoint x: 774, startPoint y: 54, endPoint x: 619, endPoint y: 46, distance: 155.2
click at [540, 51] on div "Sort menu items Sort menu items Coated Nuts - Chocolate Box 1.08Kg Dates Gift B…" at bounding box center [784, 386] width 1568 height 773
click at [702, 66] on div "Sort menu items" at bounding box center [784, 84] width 297 height 40
click at [643, 42] on icon at bounding box center [646, 42] width 10 height 6
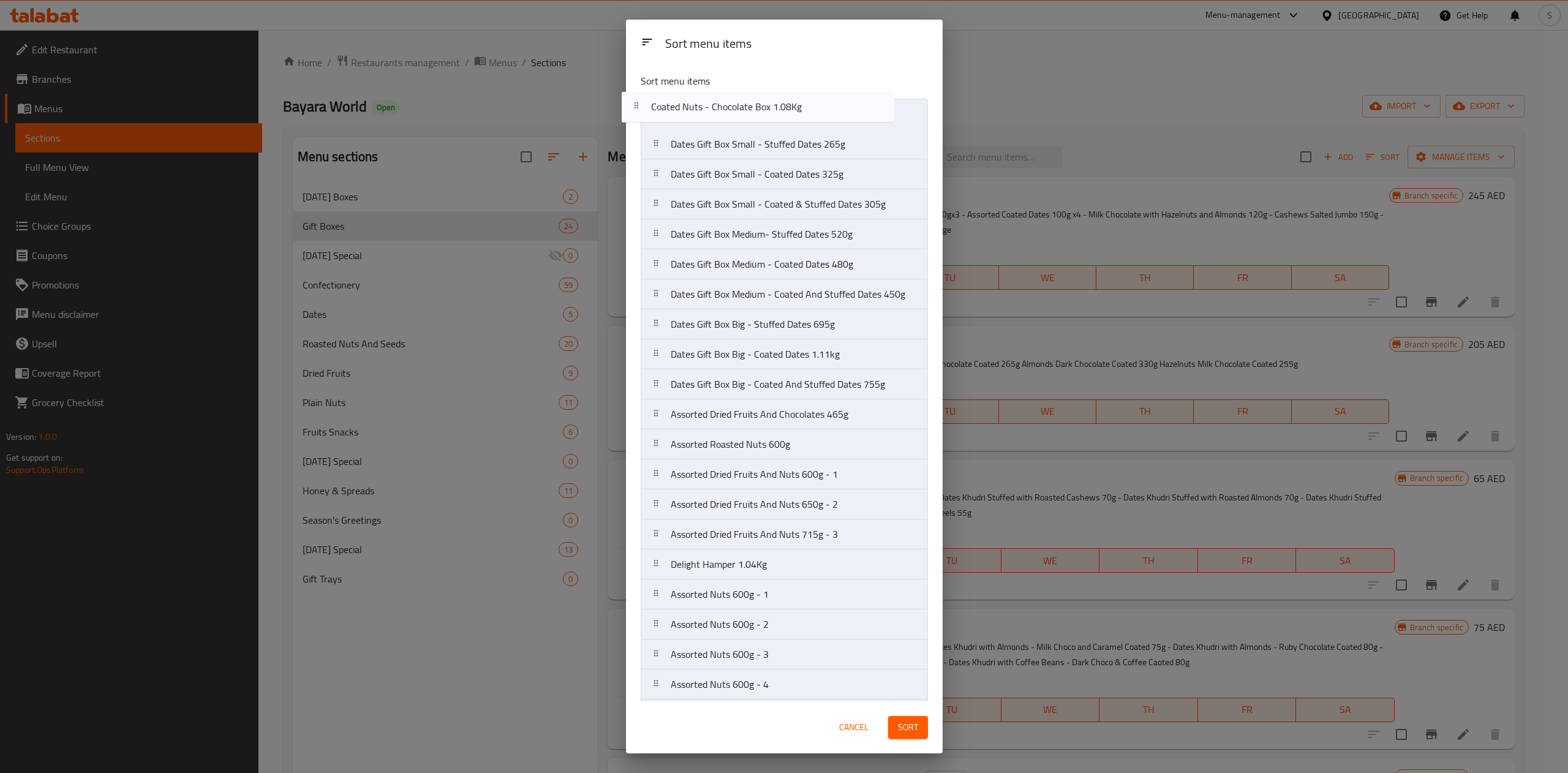
drag, startPoint x: 734, startPoint y: 122, endPoint x: 714, endPoint y: 130, distance: 21.5
click at [714, 130] on nav "Coated Nuts - Chocolate Box 1.08Kg Dates Gift Box Small - Stuffed Dates 265g Da…" at bounding box center [784, 459] width 287 height 722
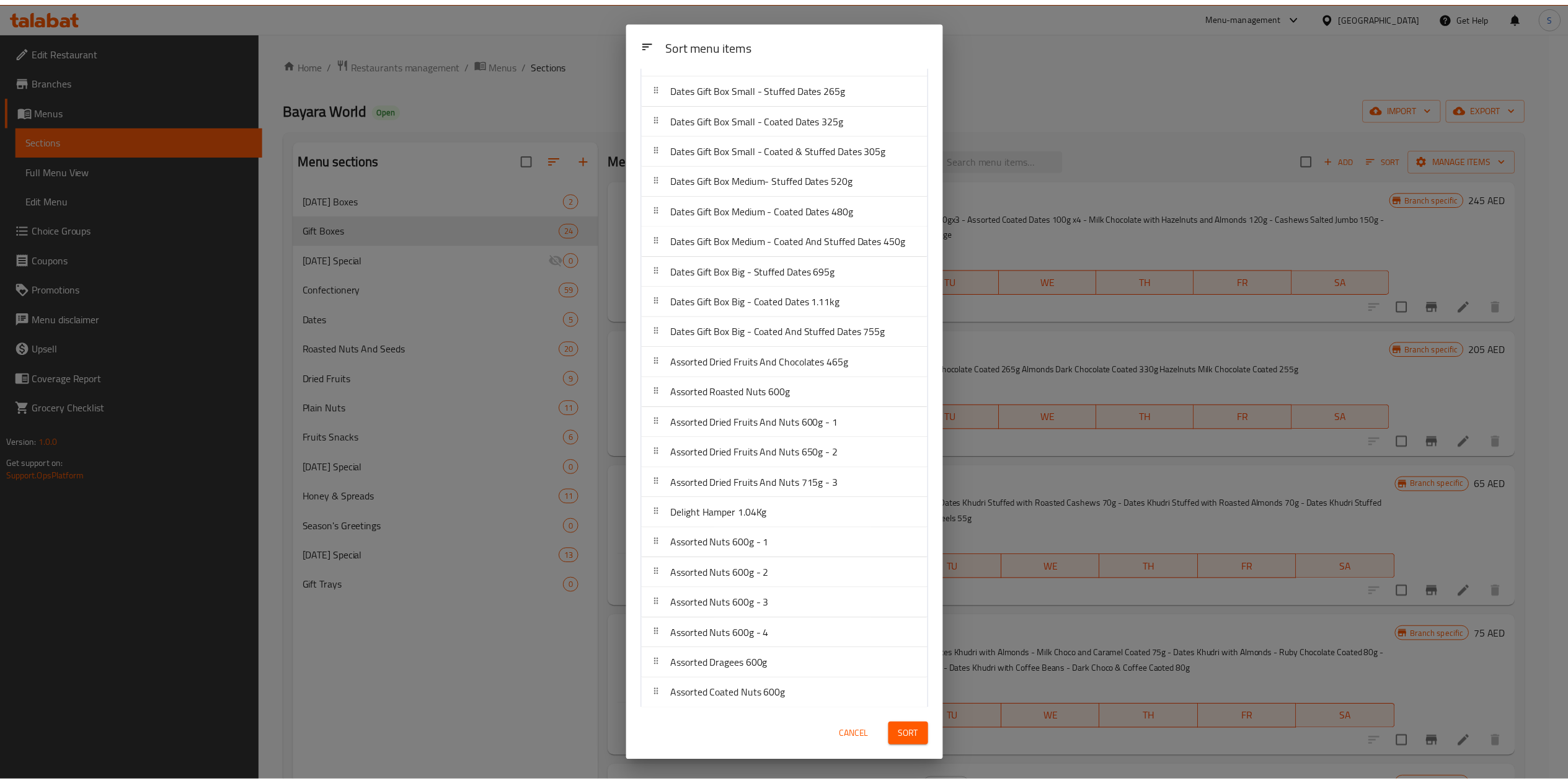
scroll to position [130, 0]
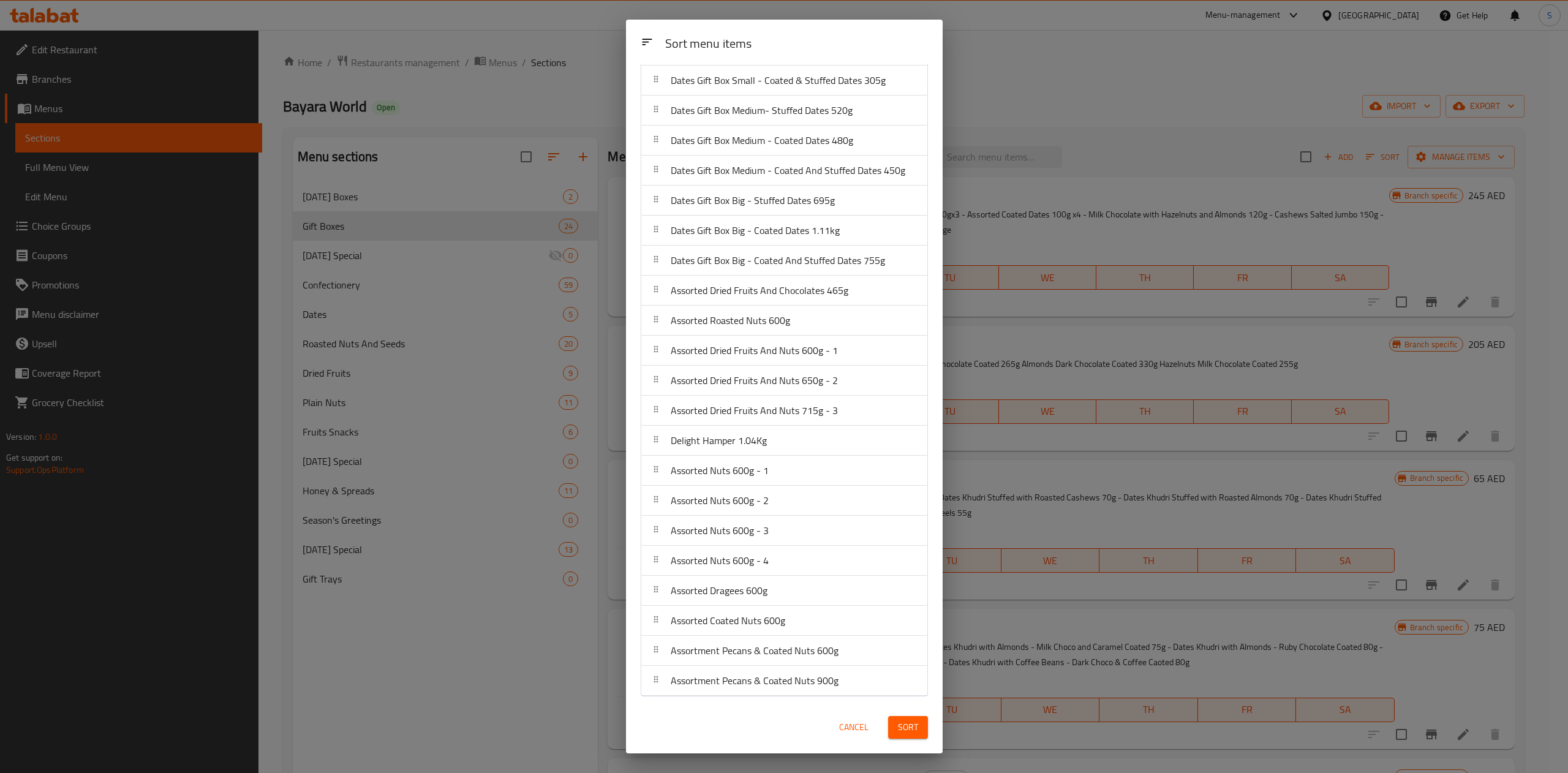
click at [909, 716] on button "Sort" at bounding box center [908, 727] width 40 height 23
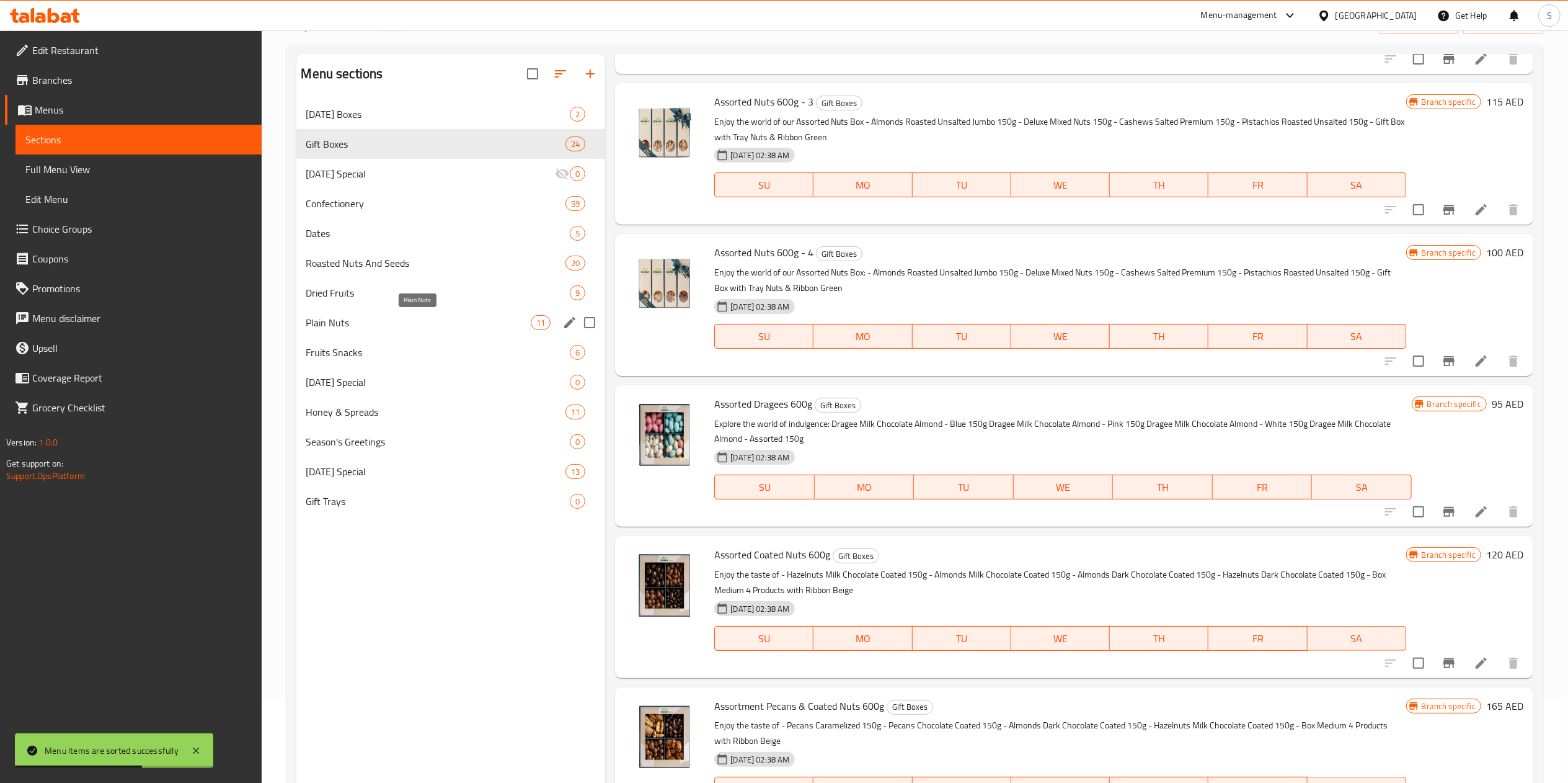
scroll to position [124, 0]
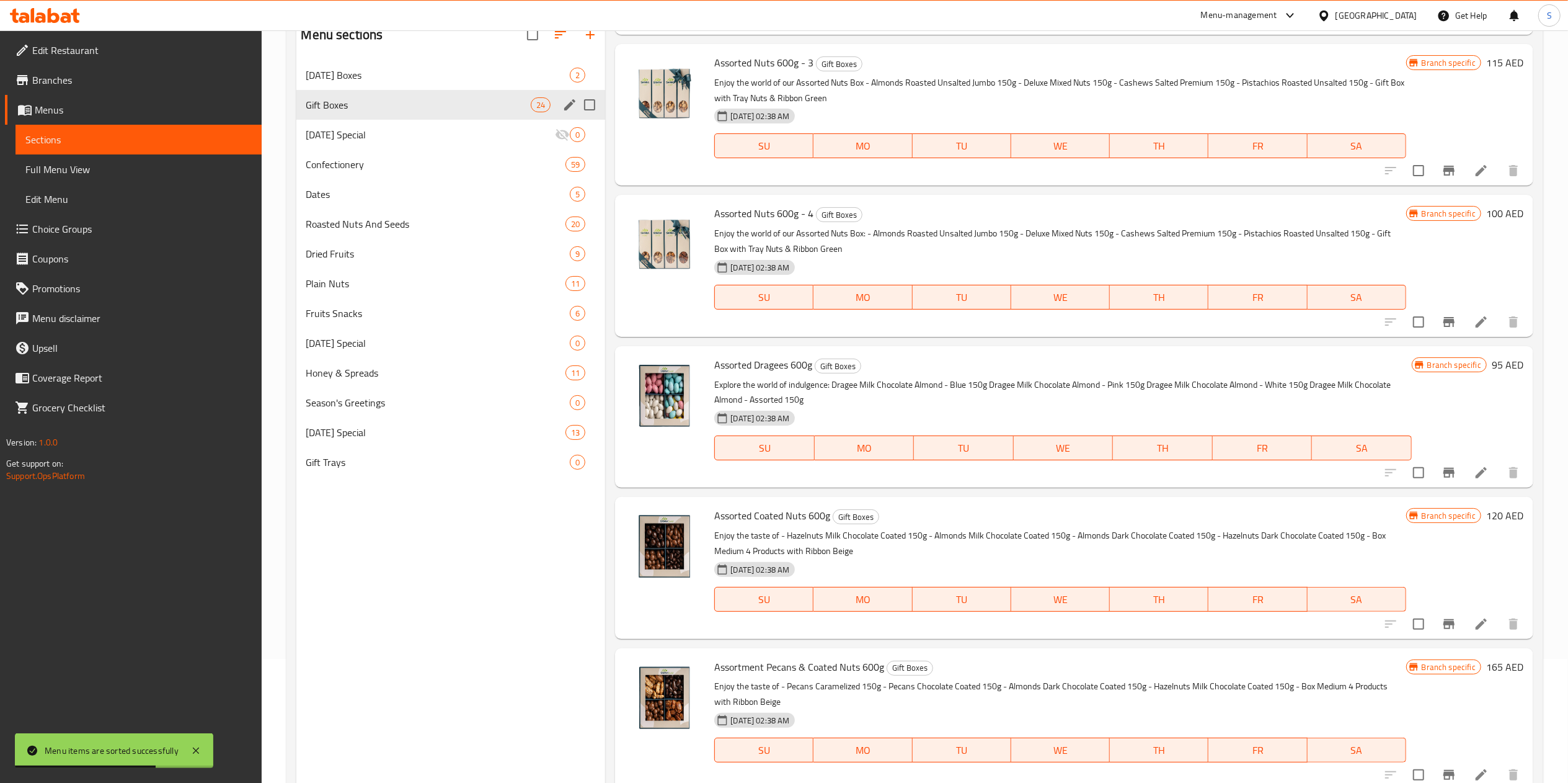
click at [469, 91] on div "Gift Boxes 24" at bounding box center [451, 105] width 309 height 30
click at [462, 72] on span "[DATE] Boxes" at bounding box center [421, 75] width 229 height 15
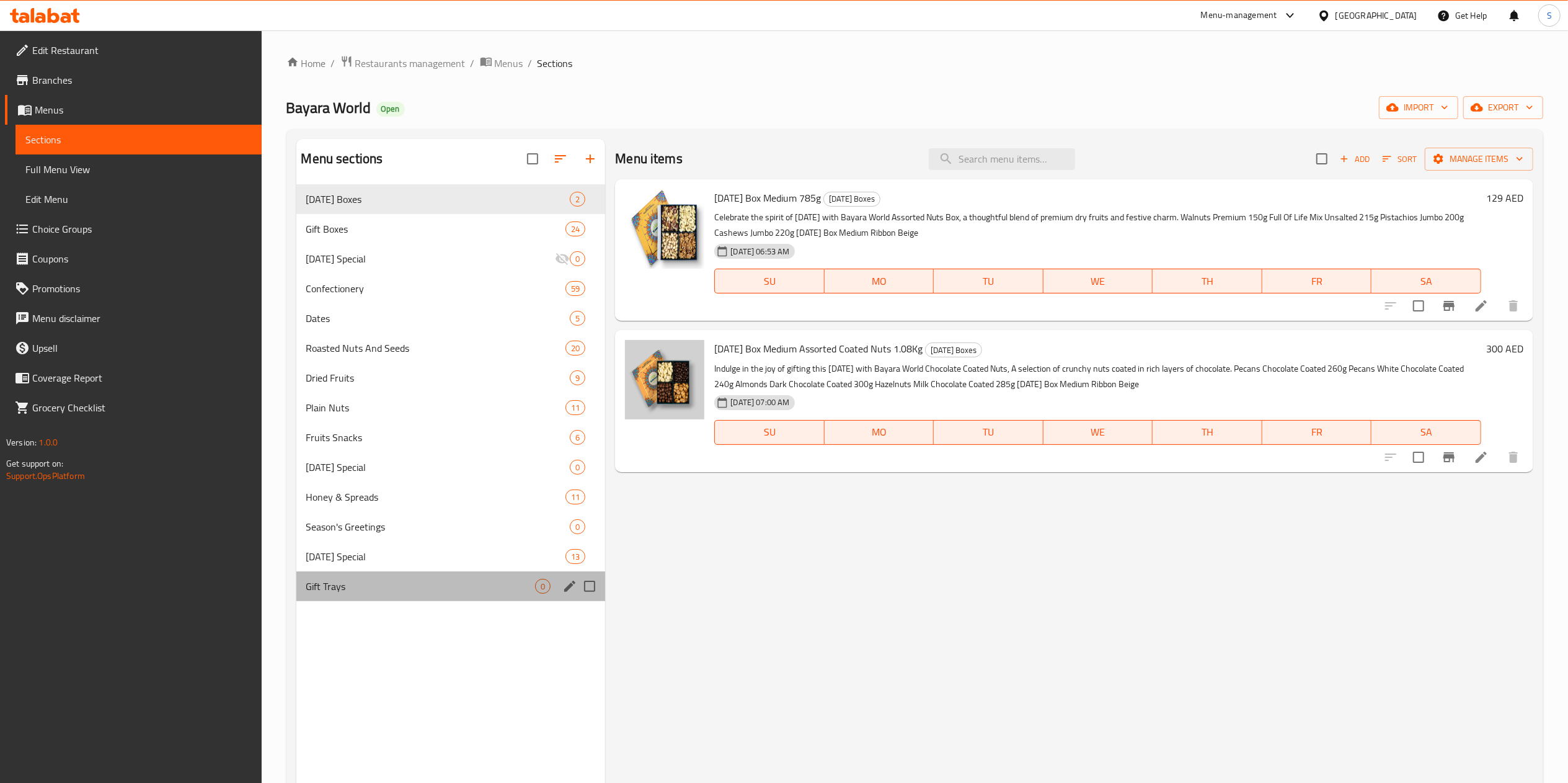
click at [397, 595] on div "Gift Trays 0" at bounding box center [451, 586] width 309 height 30
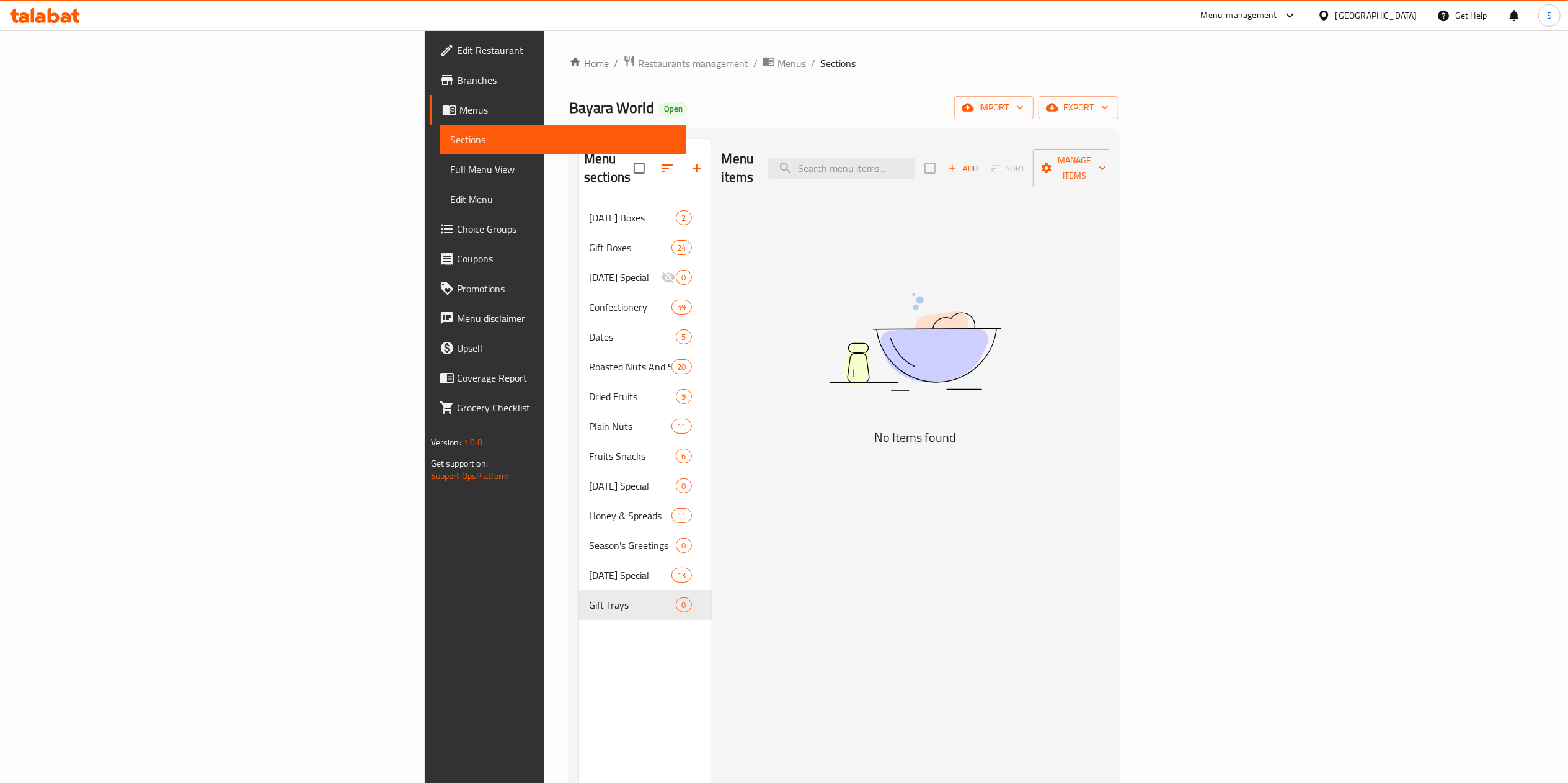
click at [777, 63] on span "Menus" at bounding box center [792, 63] width 29 height 15
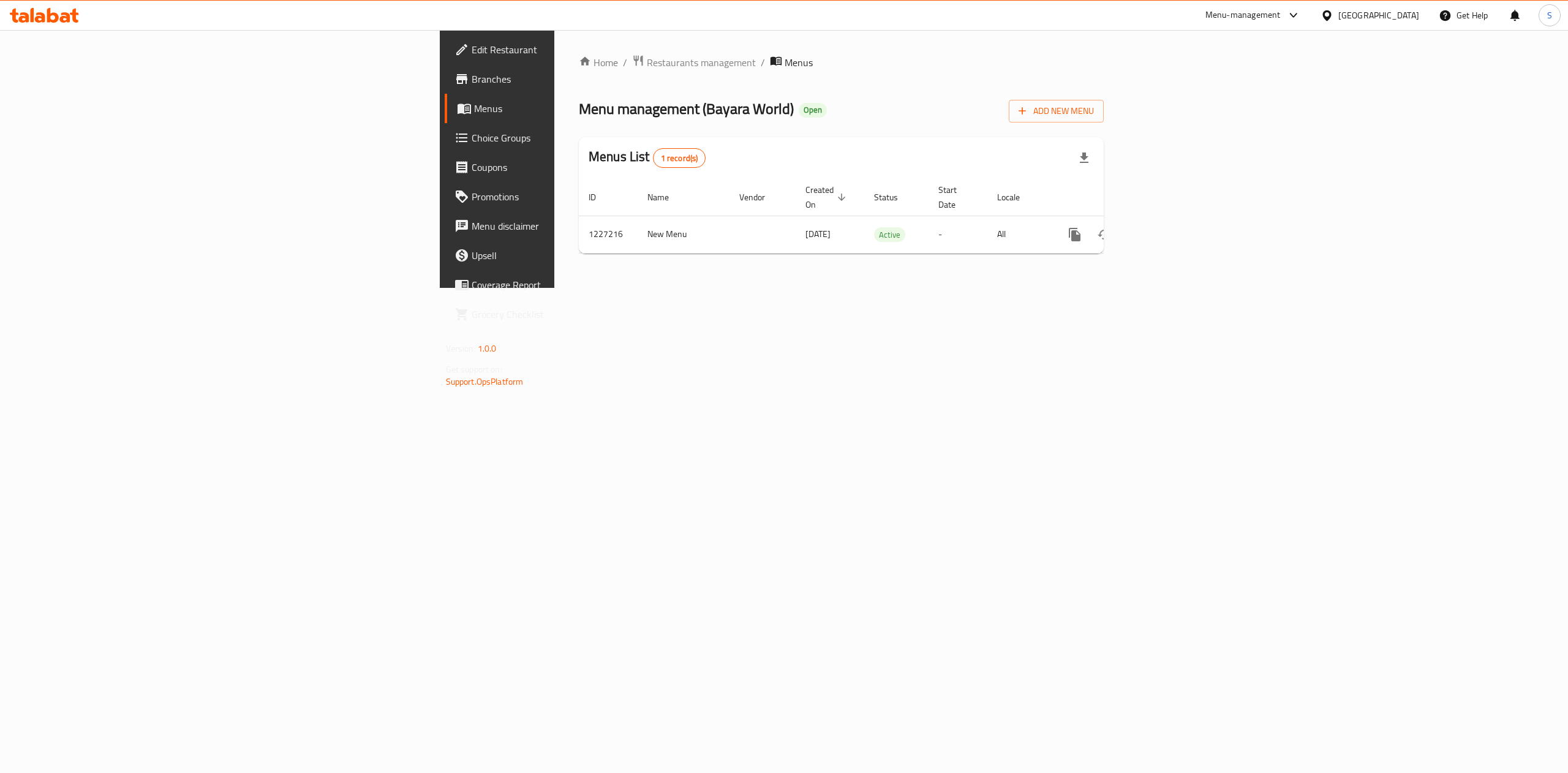
click at [579, 83] on div "Home / Restaurants management / Menus Menu management ( Bayara World ) Open Add…" at bounding box center [841, 159] width 525 height 209
click at [579, 71] on div "Home / Restaurants management / Menus Menu management ( Bayara World ) Open Add…" at bounding box center [841, 159] width 525 height 209
click at [647, 66] on span "Restaurants management" at bounding box center [701, 62] width 109 height 15
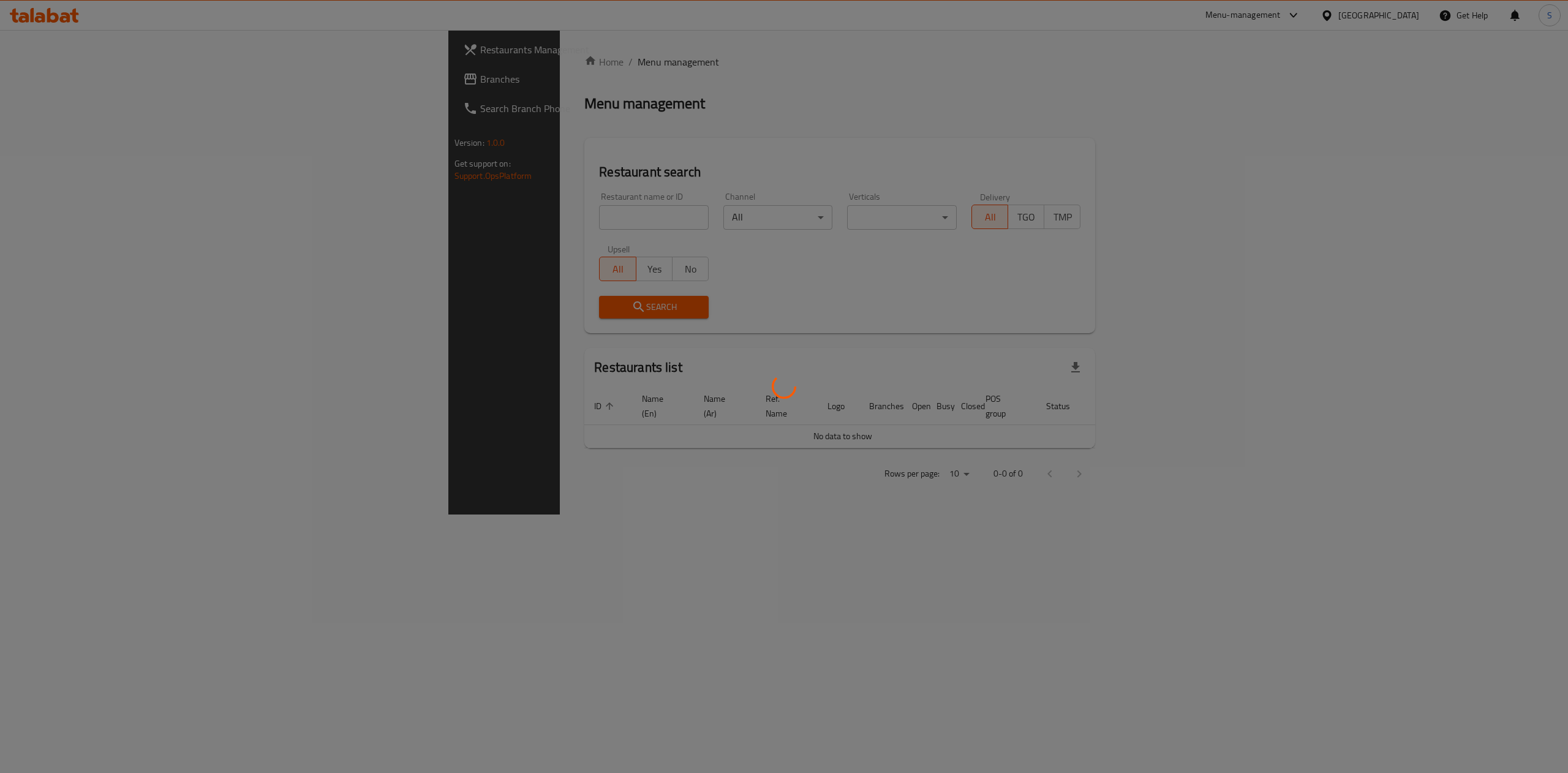
click at [379, 62] on div at bounding box center [784, 386] width 1568 height 773
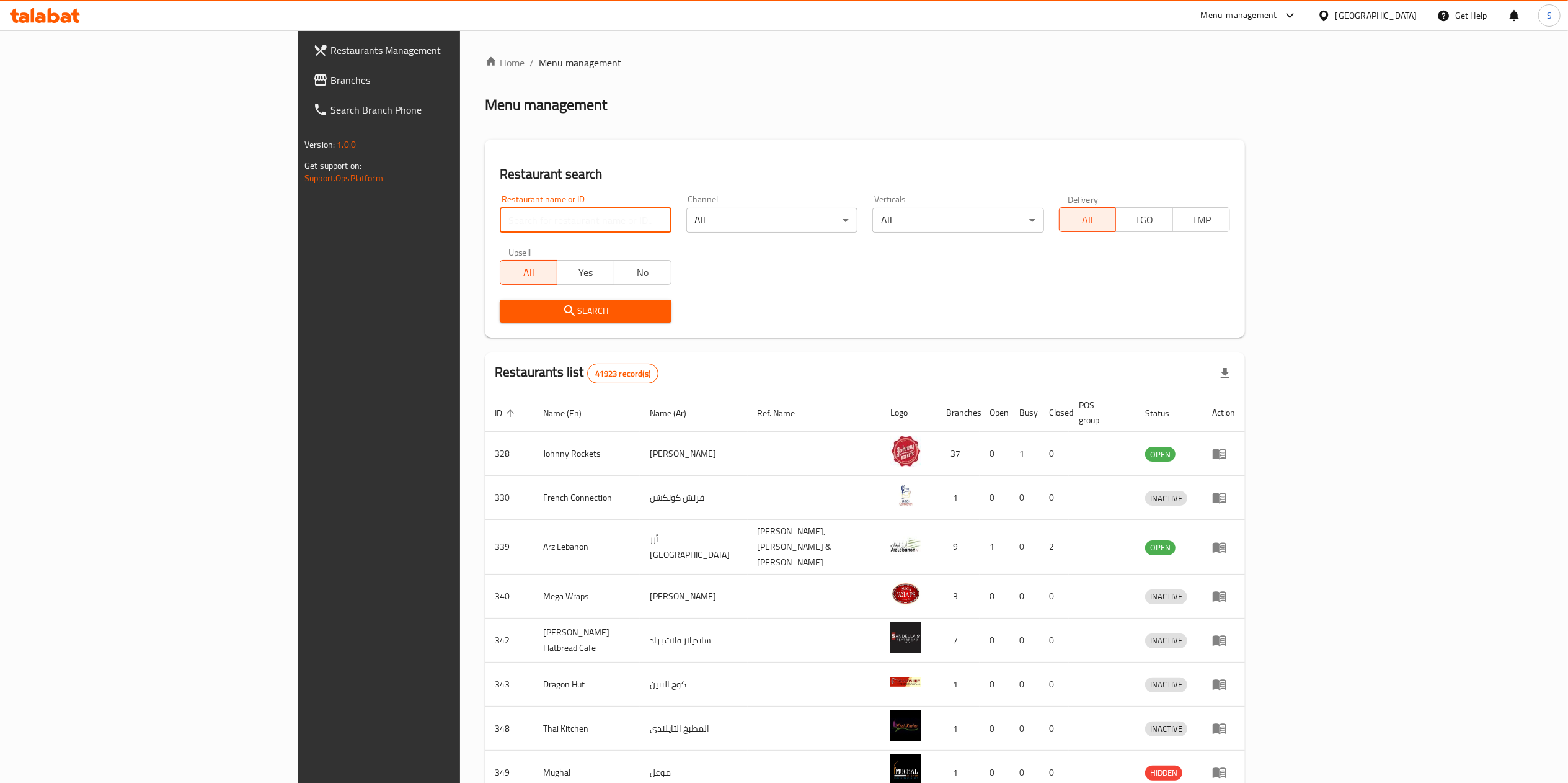
click at [499, 220] on input "search" at bounding box center [585, 220] width 171 height 25
click button "Search" at bounding box center [585, 311] width 171 height 23
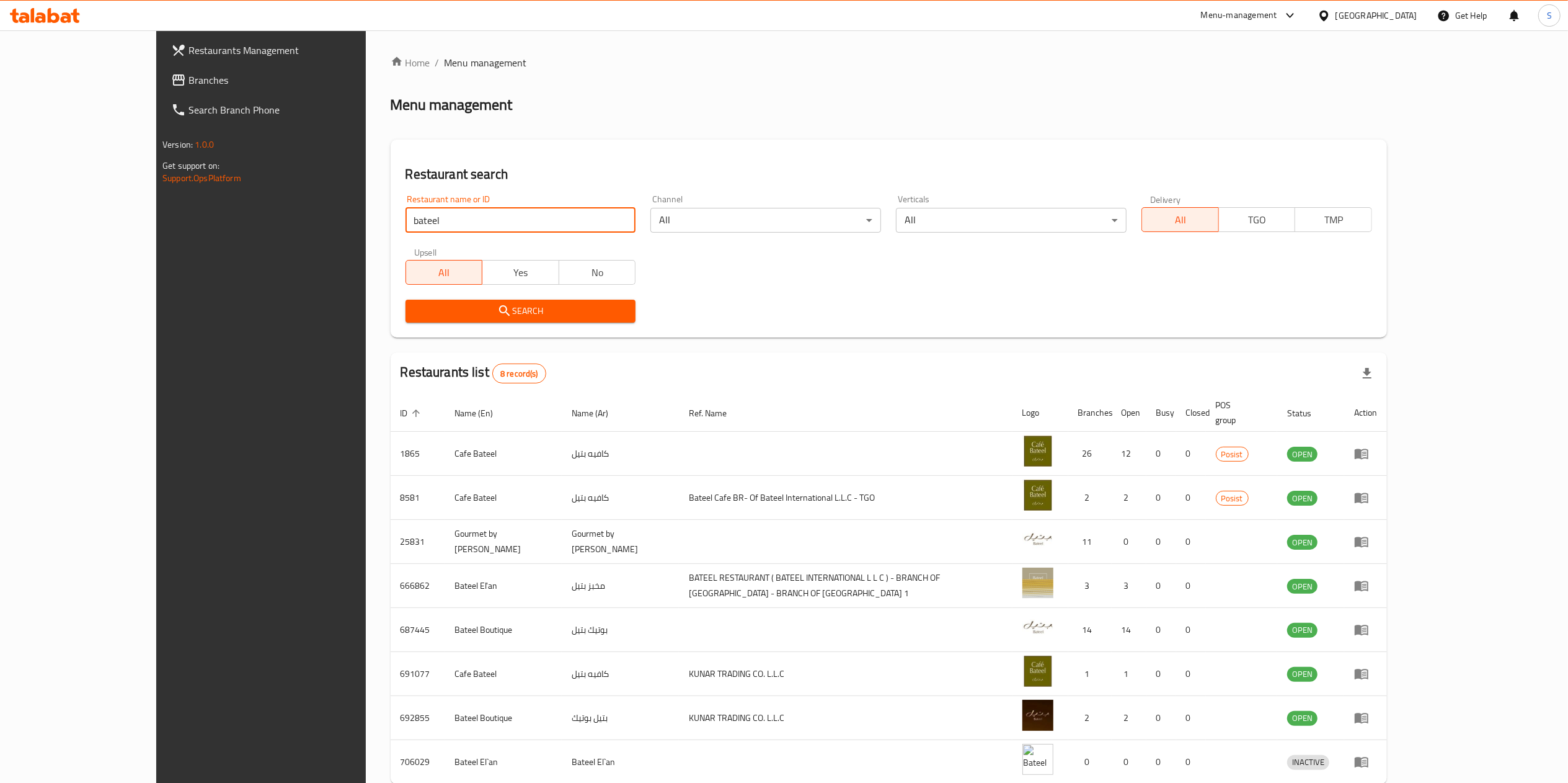
type input "bateel boutique"
click button "Search" at bounding box center [521, 311] width 231 height 23
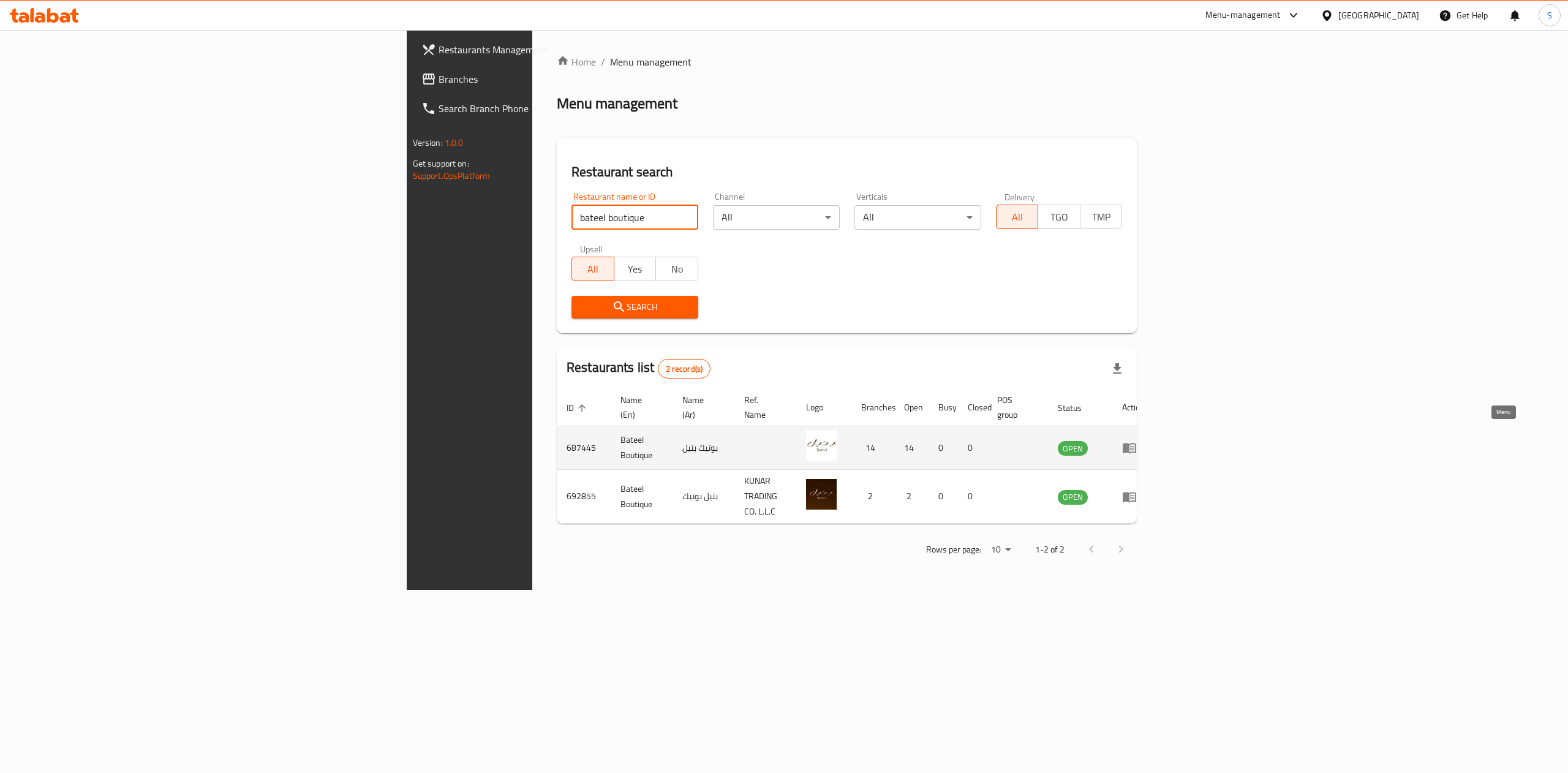
click at [1145, 441] on link "enhanced table" at bounding box center [1133, 448] width 23 height 15
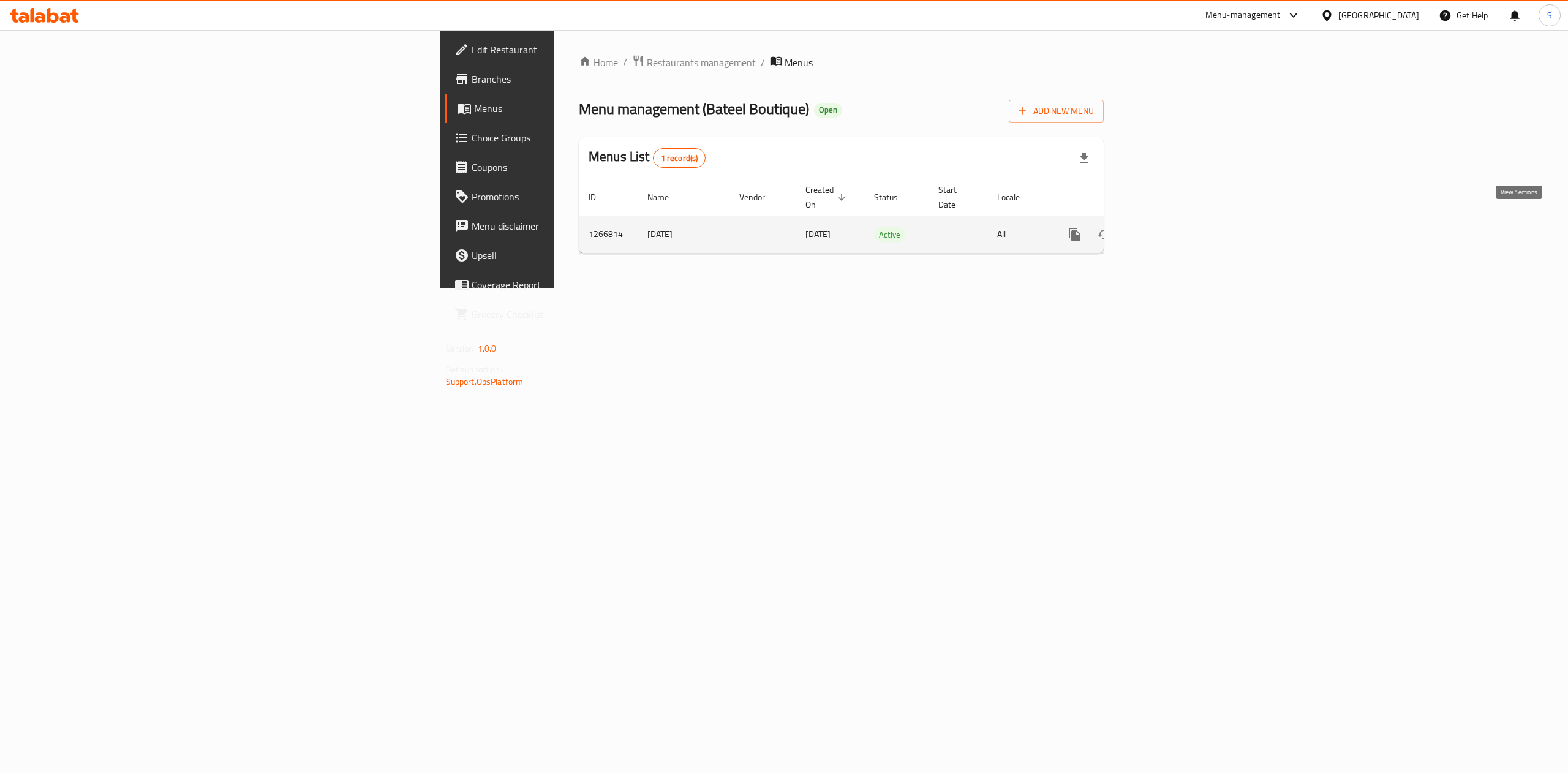
click at [1178, 220] on link "enhanced table" at bounding box center [1163, 235] width 30 height 30
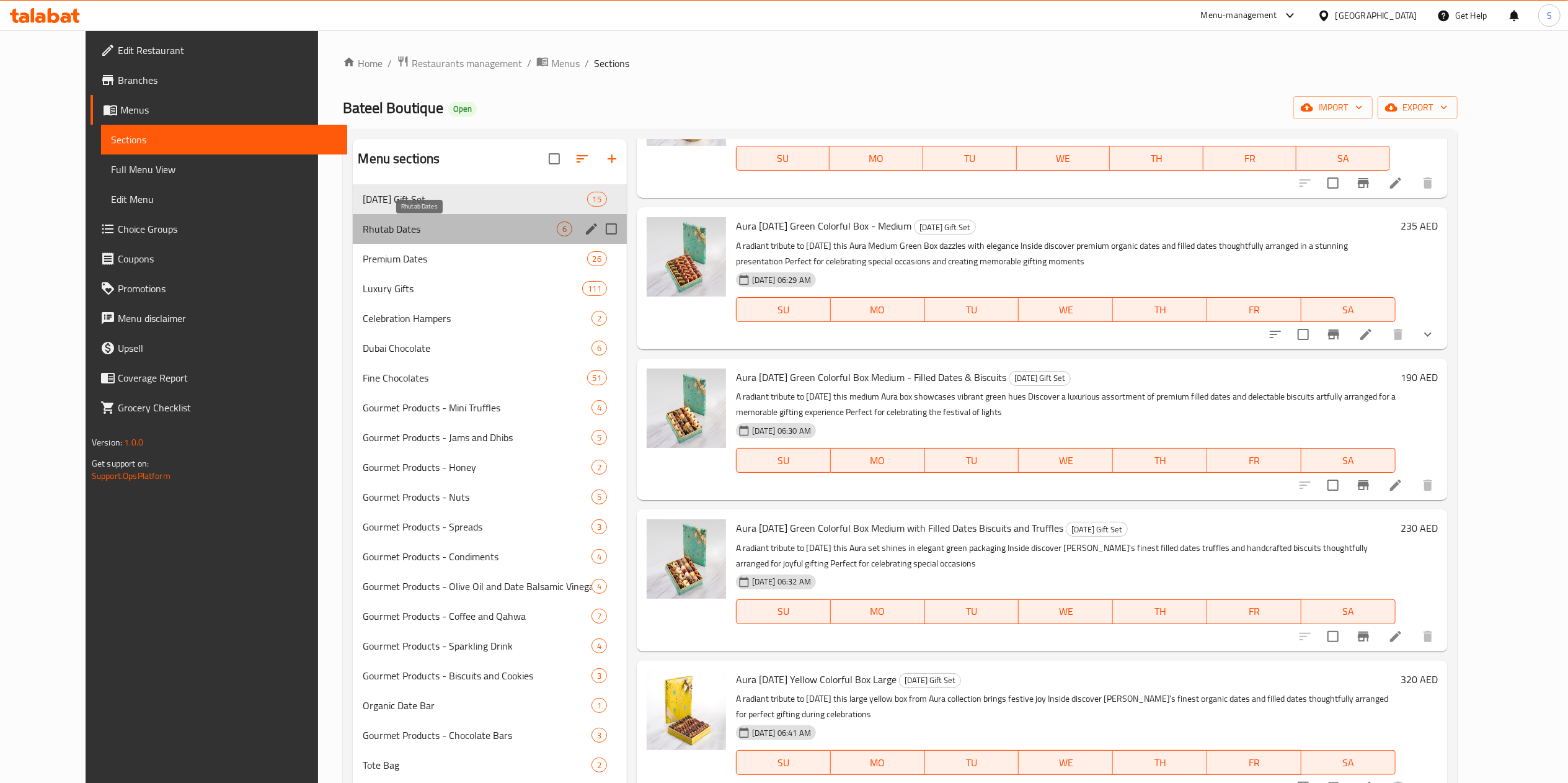
click at [419, 236] on span "Rhutab Dates" at bounding box center [459, 229] width 193 height 15
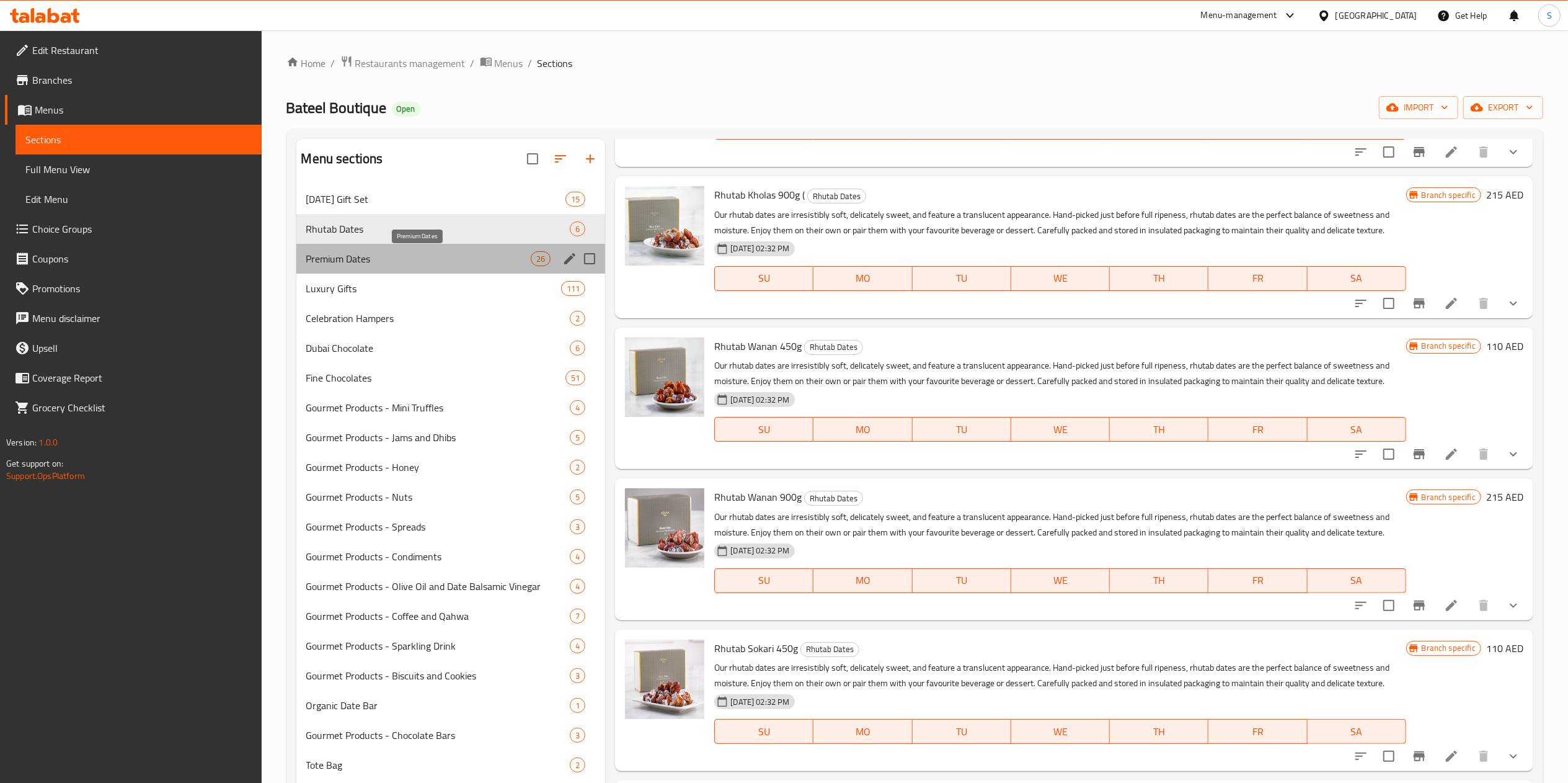
click at [435, 261] on span "Premium Dates" at bounding box center [419, 259] width 225 height 15
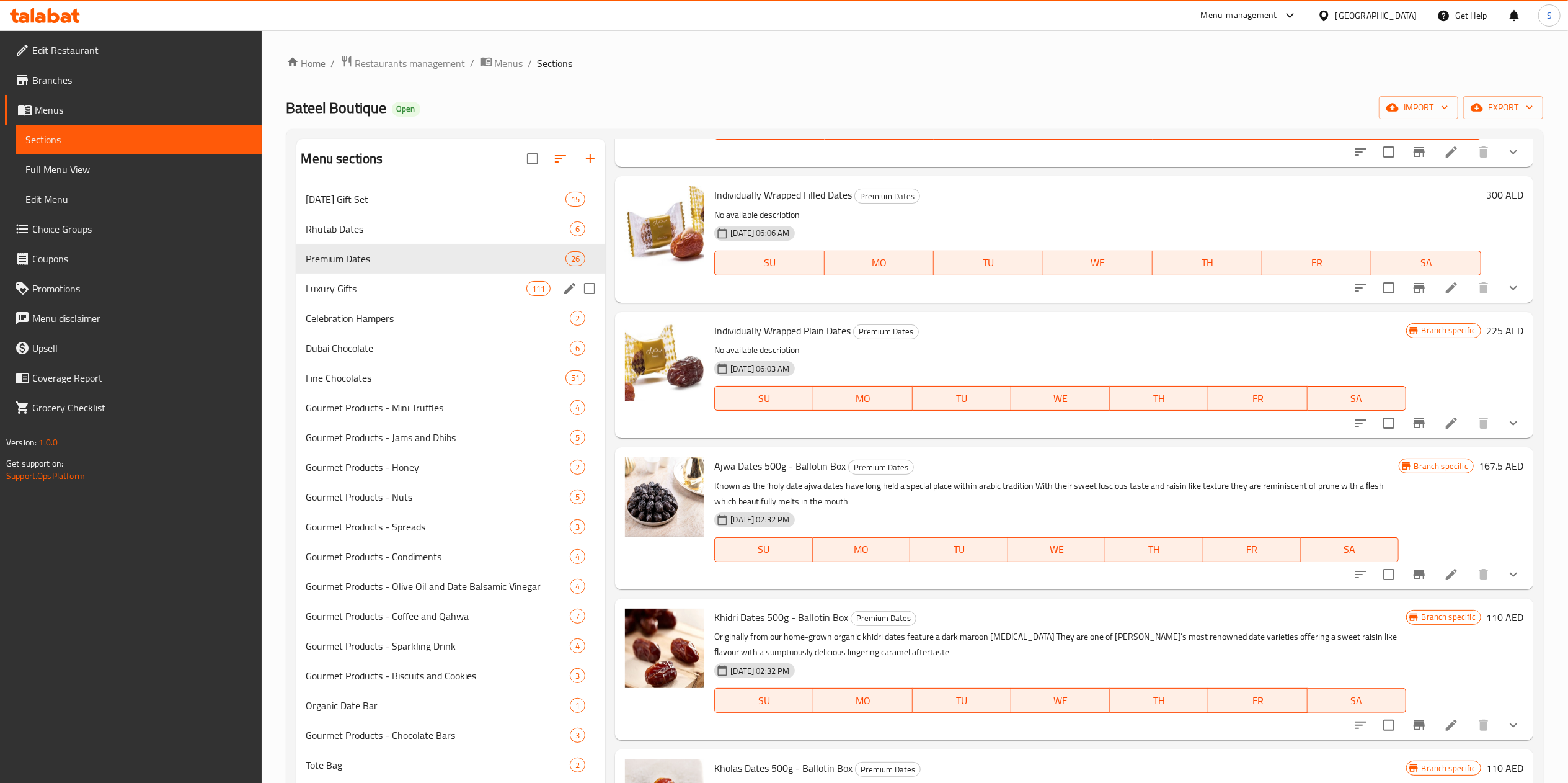
click at [435, 280] on div "Luxury Gifts 111" at bounding box center [451, 289] width 309 height 30
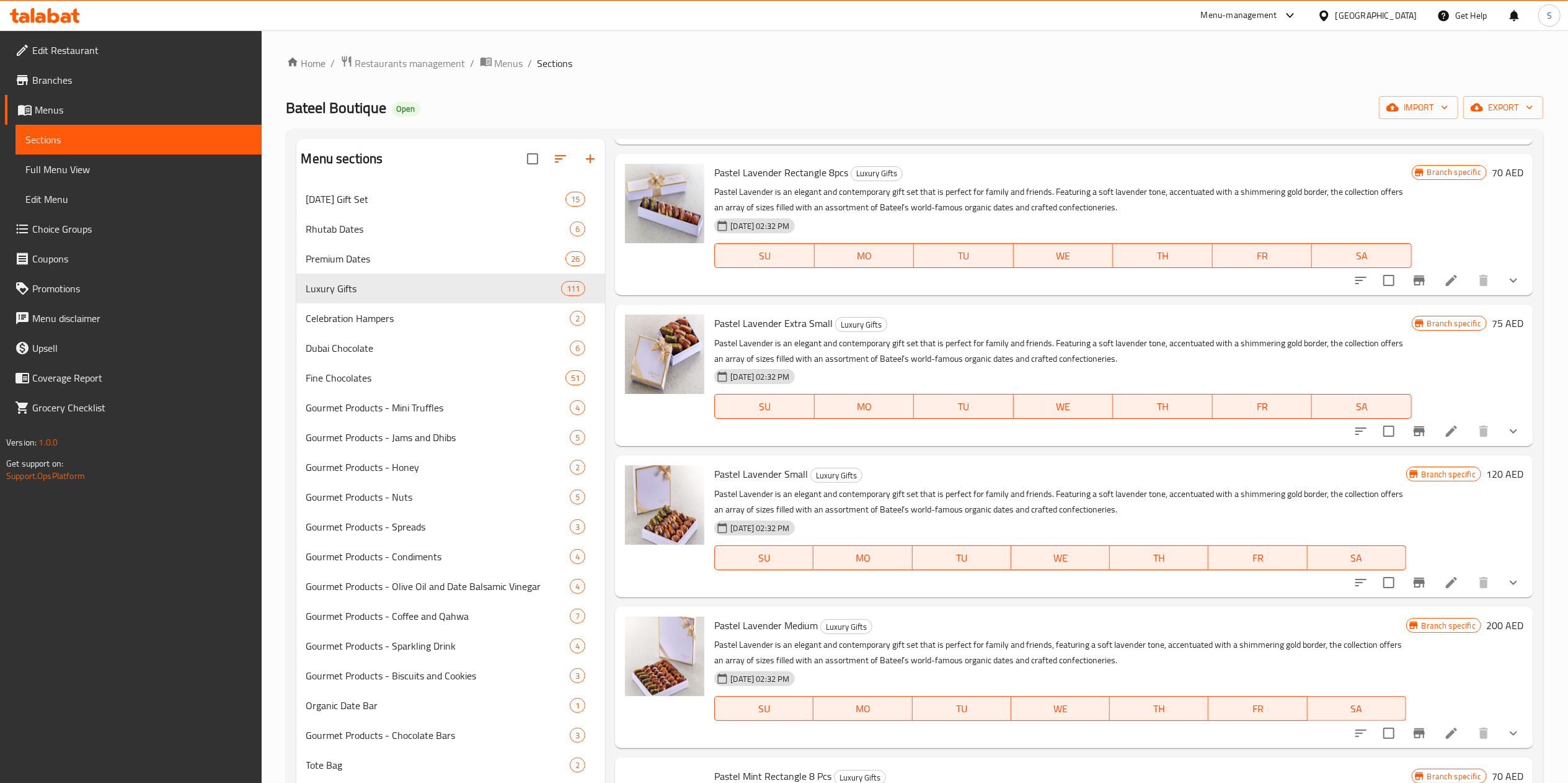
scroll to position [1642, 0]
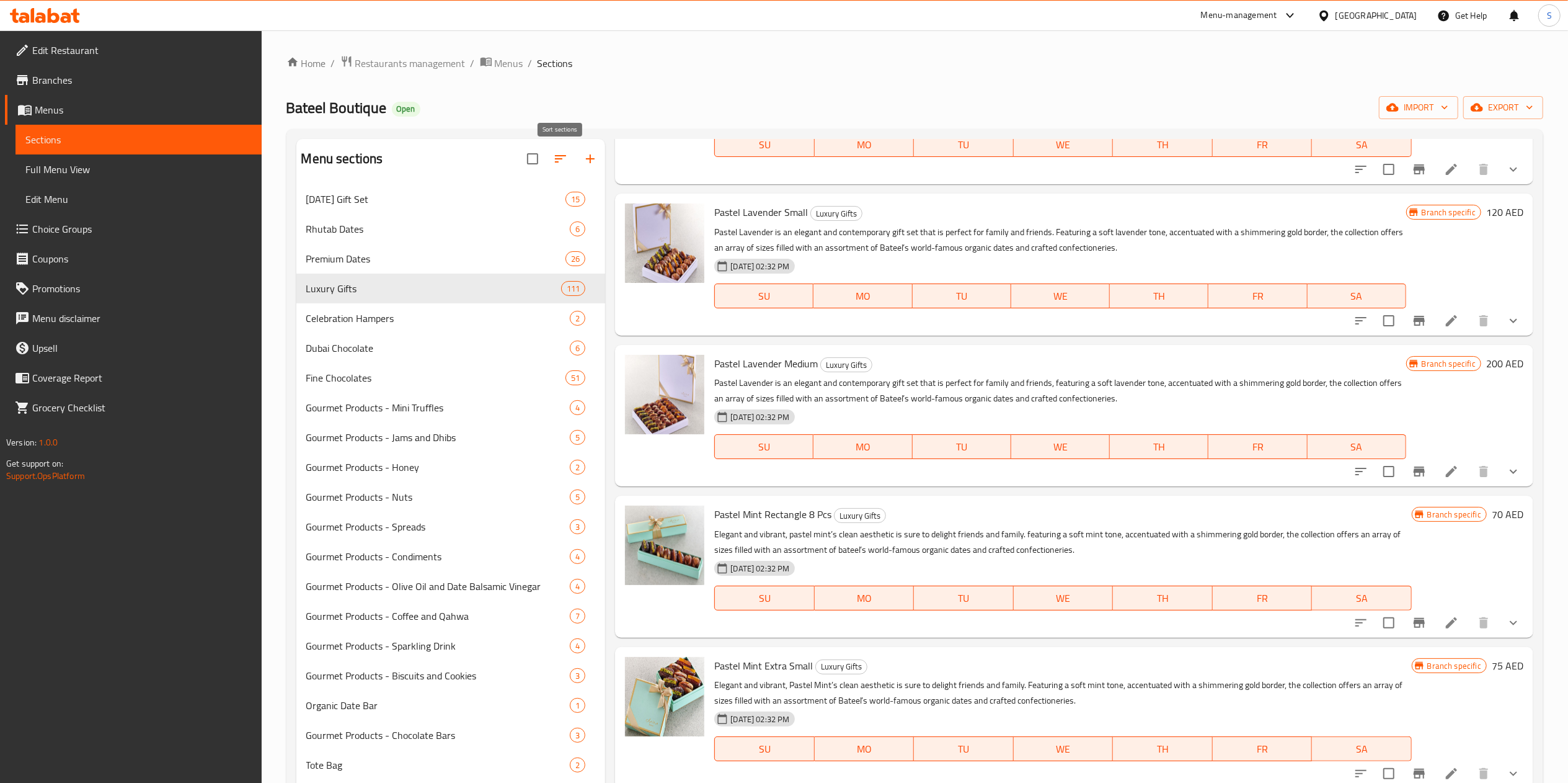
click at [552, 156] on button "button" at bounding box center [561, 159] width 30 height 30
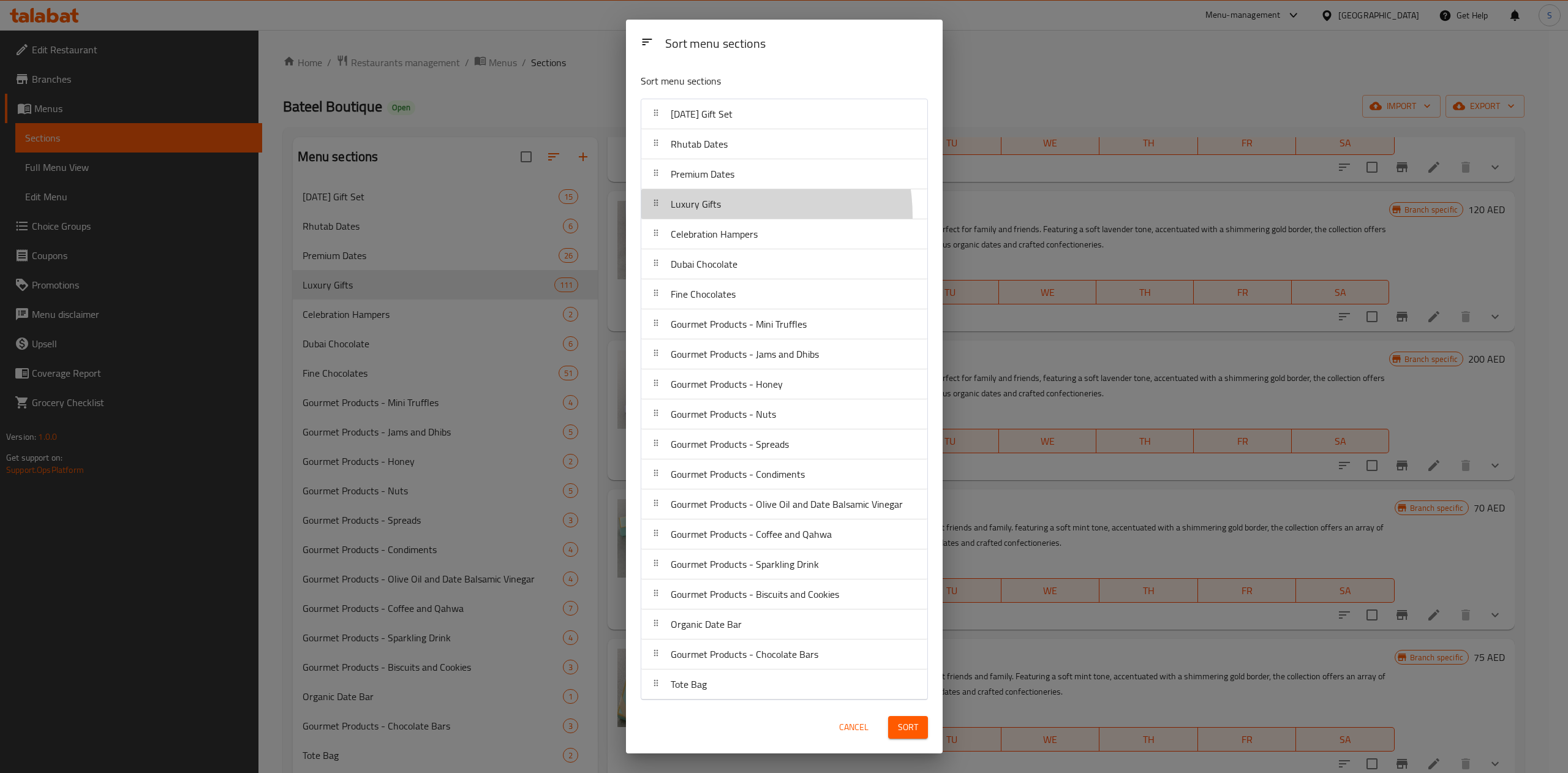
click at [711, 217] on div "Luxury Gifts" at bounding box center [695, 204] width 60 height 30
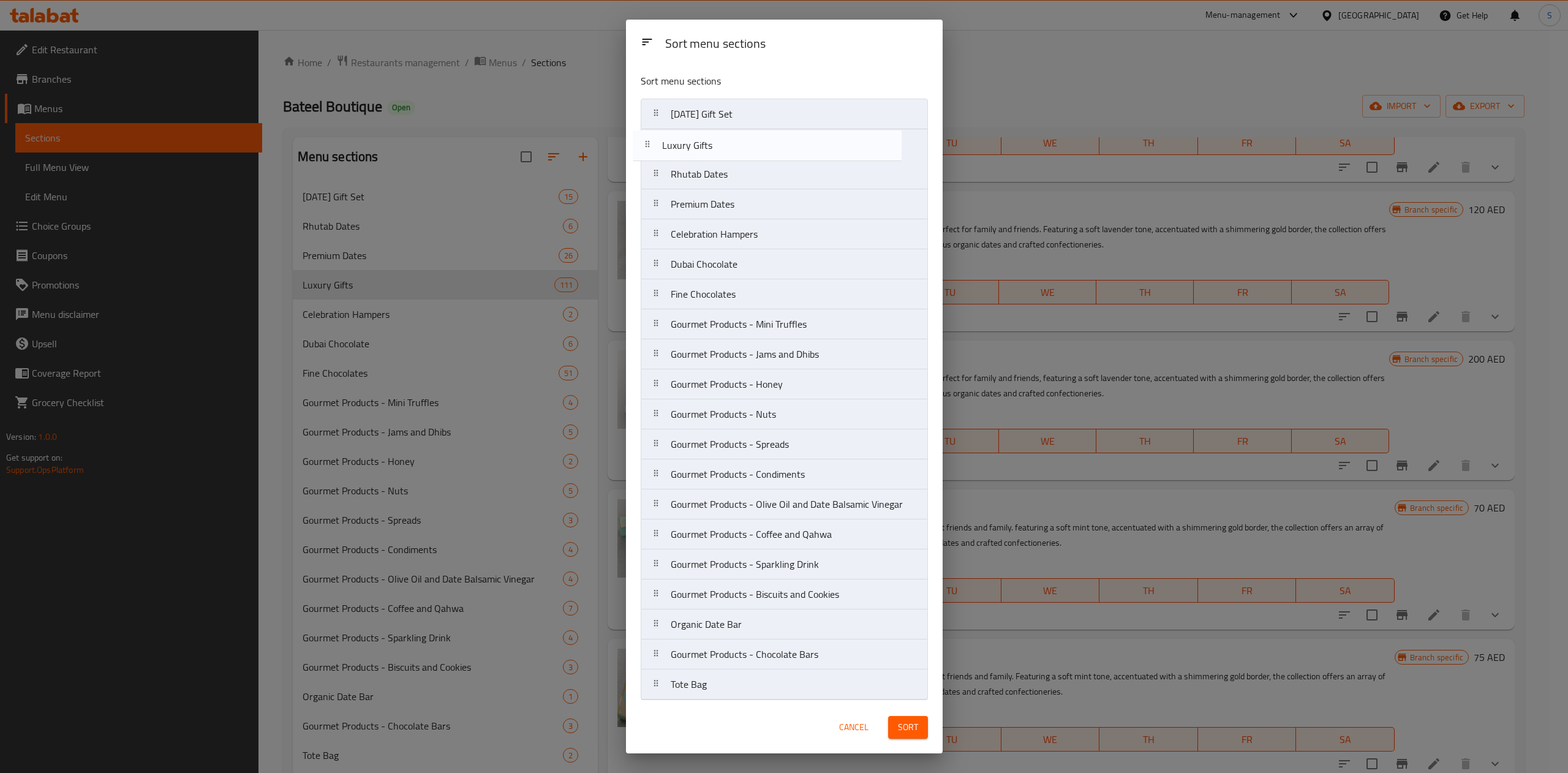
drag, startPoint x: 724, startPoint y: 217, endPoint x: 716, endPoint y: 154, distance: 63.5
click at [716, 154] on nav "[DATE] Gift Set Rhutab Dates Premium Dates Luxury Gifts Celebration Hampers Dub…" at bounding box center [784, 399] width 287 height 601
drag, startPoint x: 756, startPoint y: 186, endPoint x: 752, endPoint y: 154, distance: 32.2
click at [752, 154] on nav "[DATE] Gift Set Luxury Gifts Rhutab Dates Premium Dates Celebration Hampers Dub…" at bounding box center [784, 399] width 287 height 601
click at [745, 178] on nav "[DATE] Gift Set Rhutab Dates Luxury Gifts Premium Dates Celebration Hampers Dub…" at bounding box center [784, 399] width 287 height 601
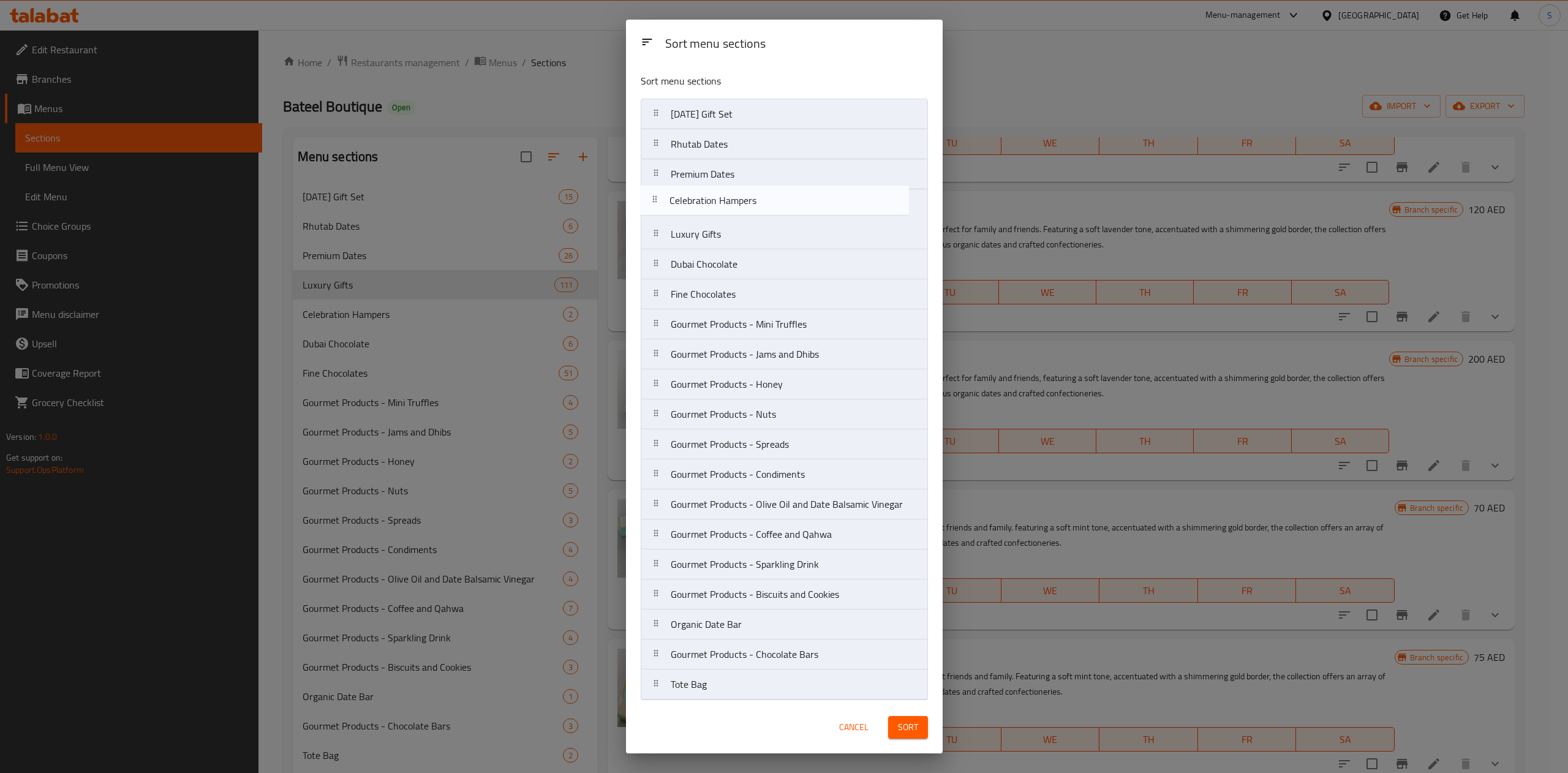
click at [760, 202] on nav "[DATE] Gift Set Rhutab Dates Premium Dates Luxury Gifts Celebration Hampers Dub…" at bounding box center [784, 399] width 287 height 601
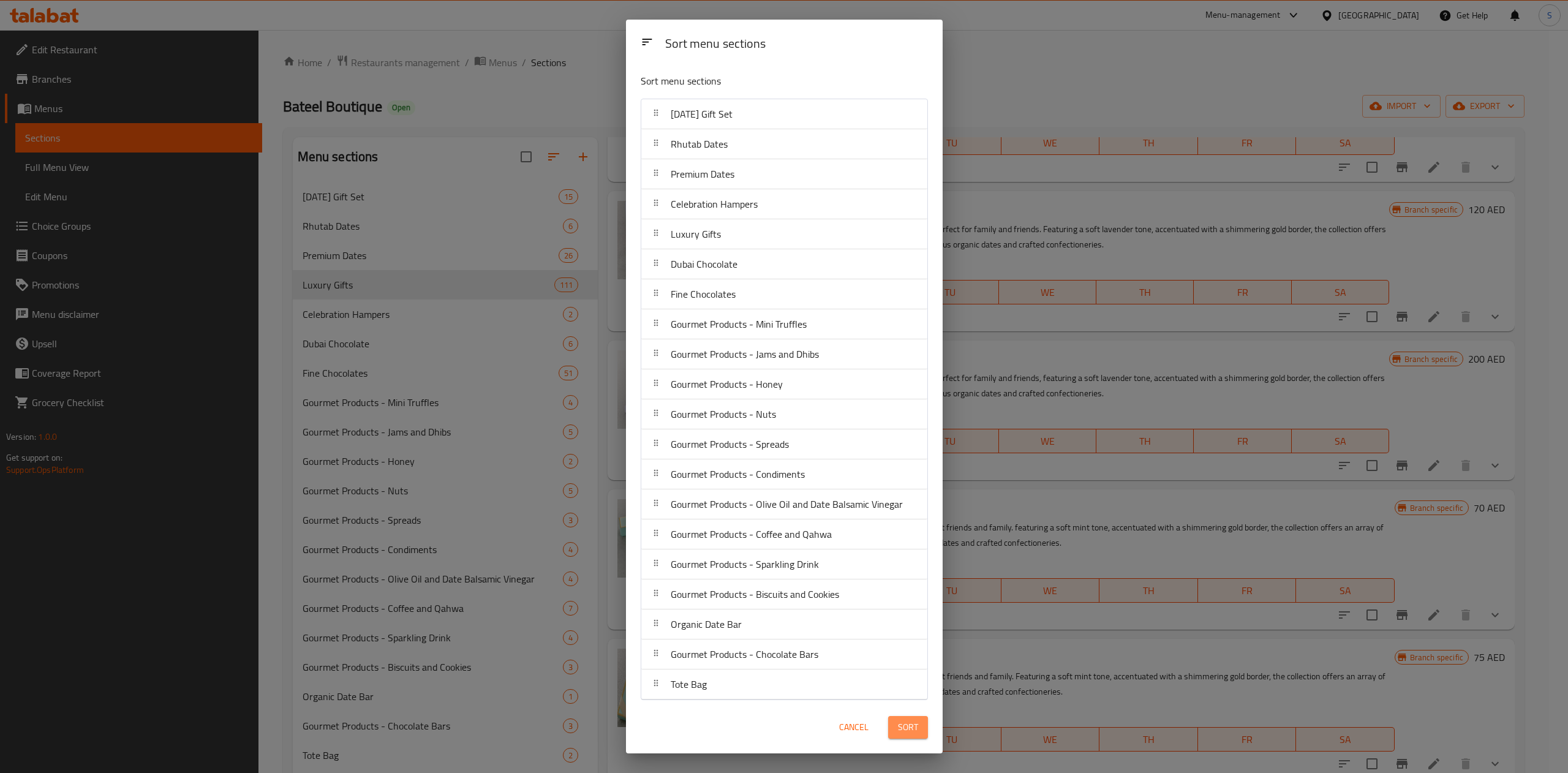
click at [899, 731] on span "Sort" at bounding box center [907, 727] width 20 height 15
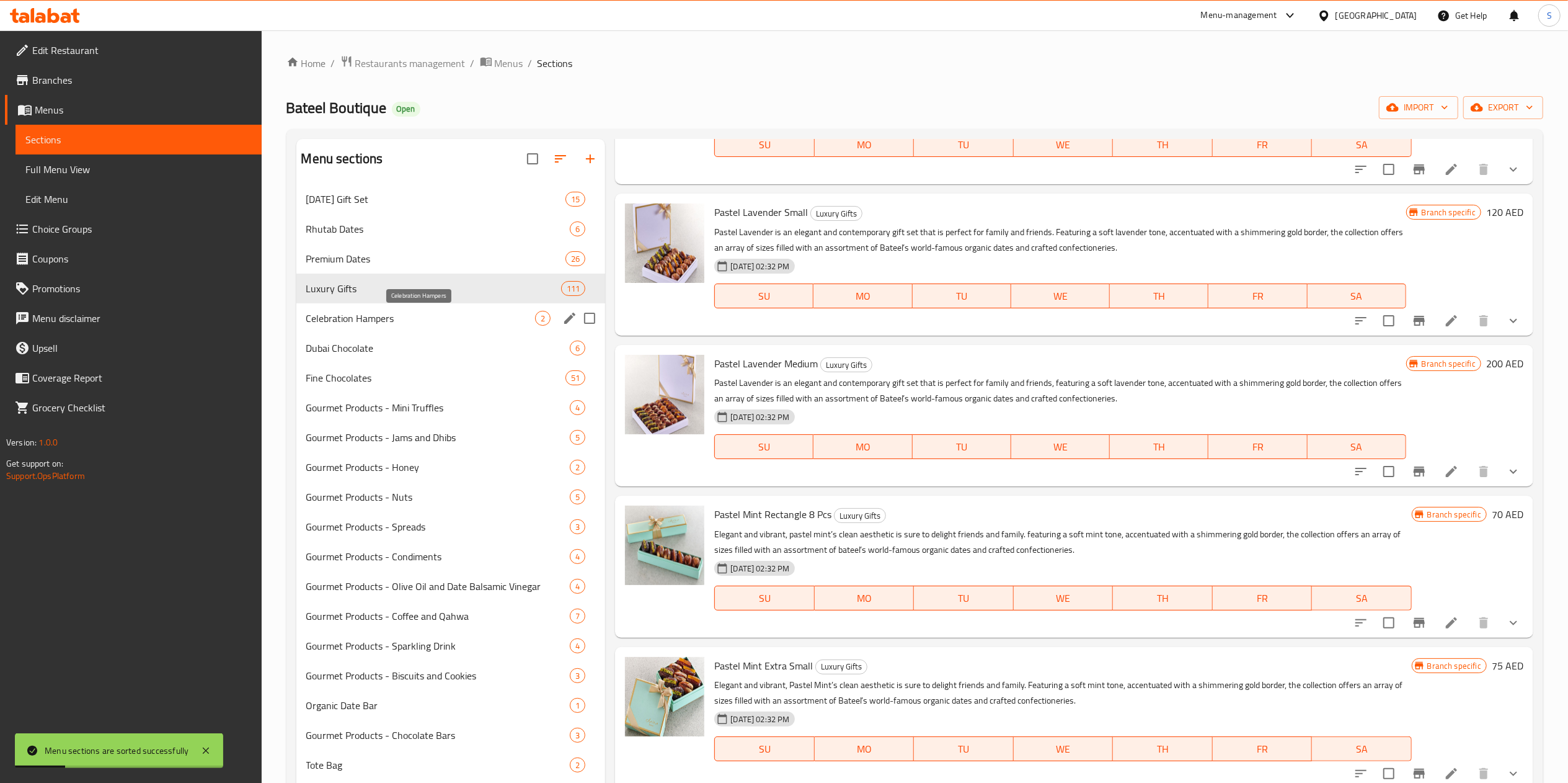
click at [406, 317] on span "Celebration Hampers" at bounding box center [421, 318] width 229 height 15
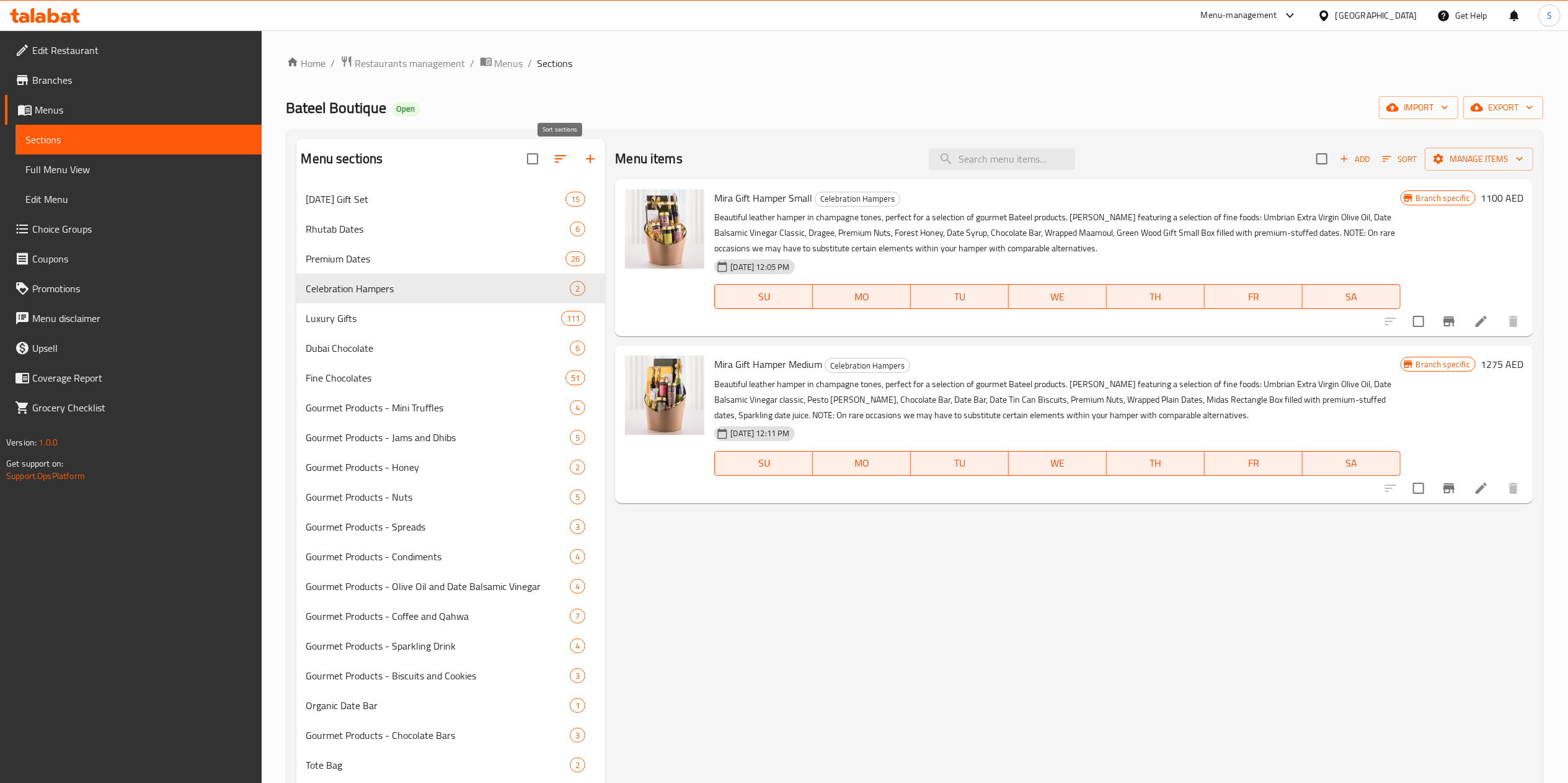
click at [561, 156] on icon "button" at bounding box center [560, 158] width 15 height 15
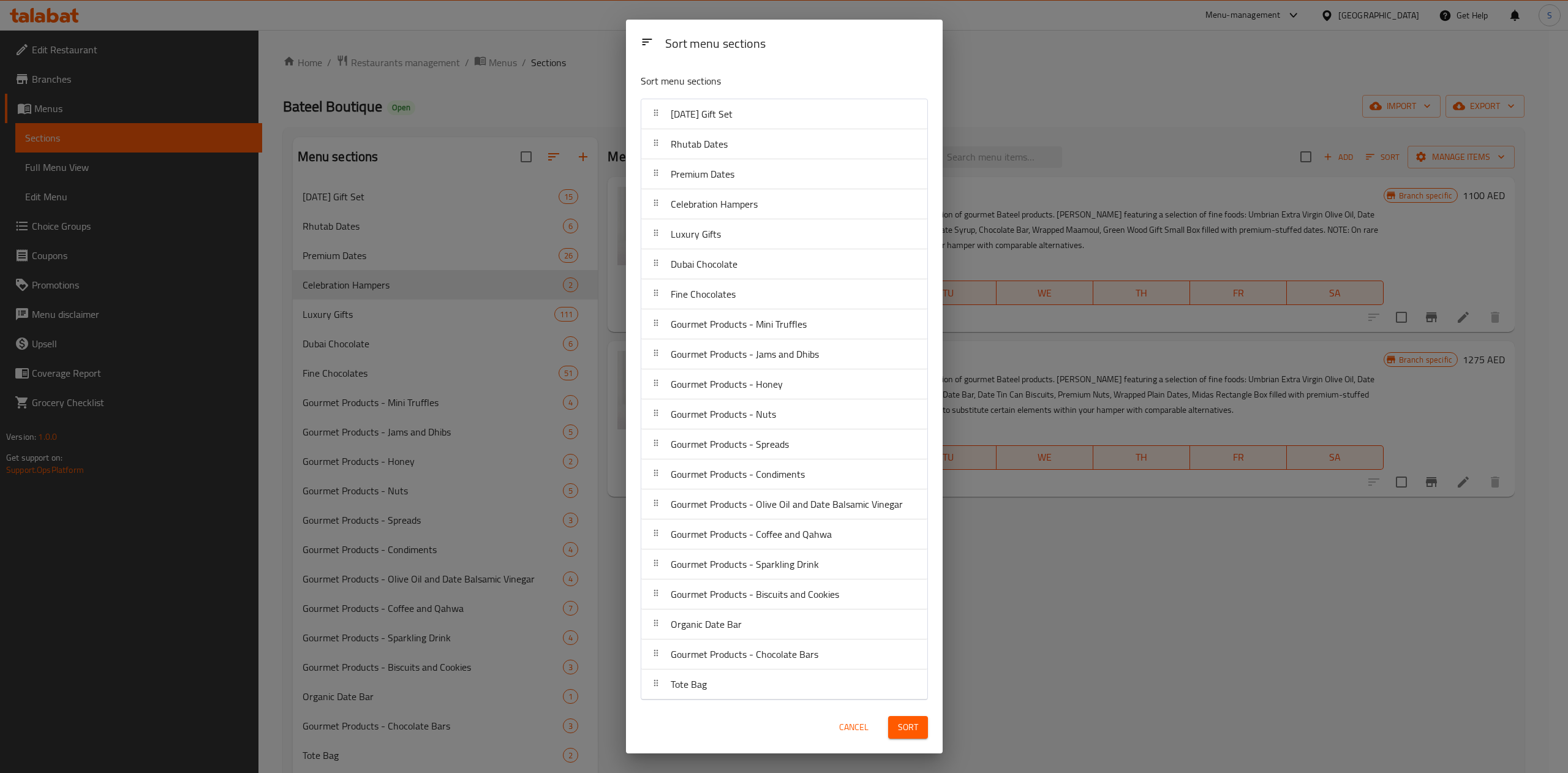
click at [915, 723] on span "Sort" at bounding box center [907, 727] width 20 height 15
